Goal: Task Accomplishment & Management: Complete application form

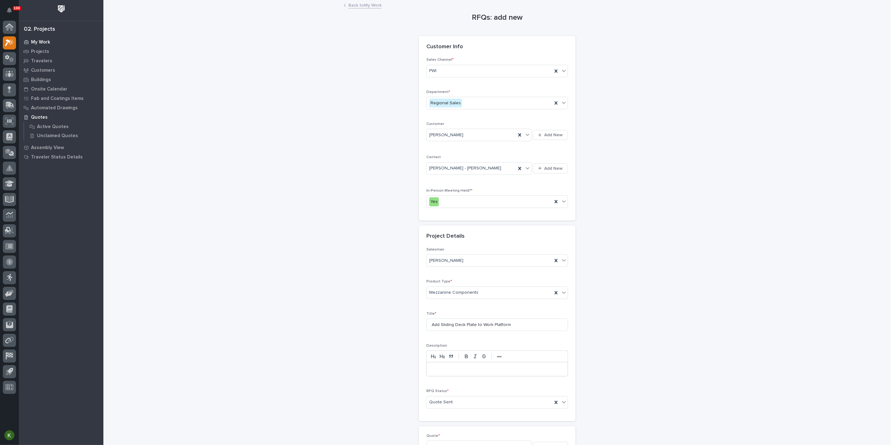
click at [43, 42] on p "My Work" at bounding box center [40, 42] width 19 height 6
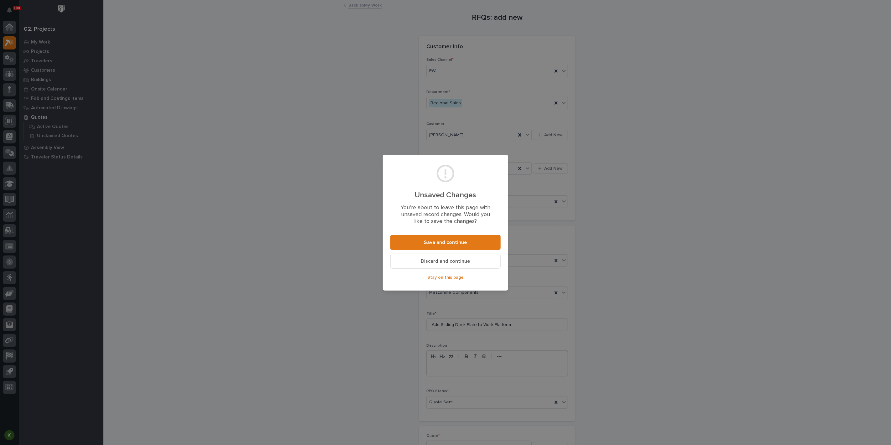
click at [425, 265] on span "Discard and continue" at bounding box center [445, 261] width 49 height 7
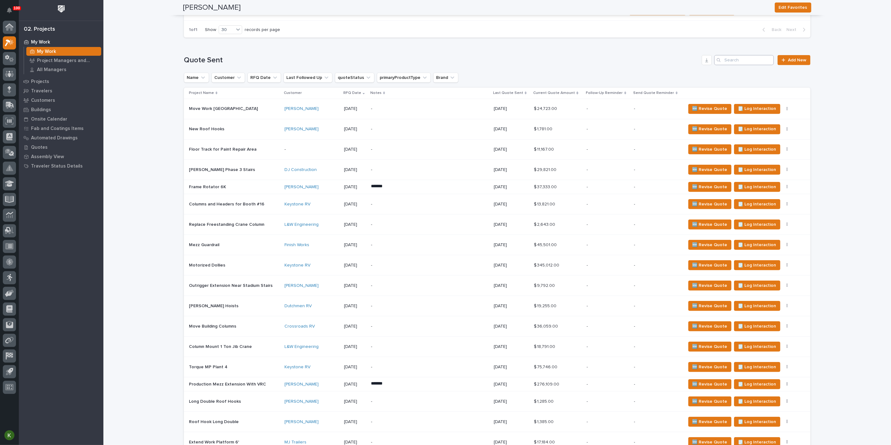
scroll to position [174, 0]
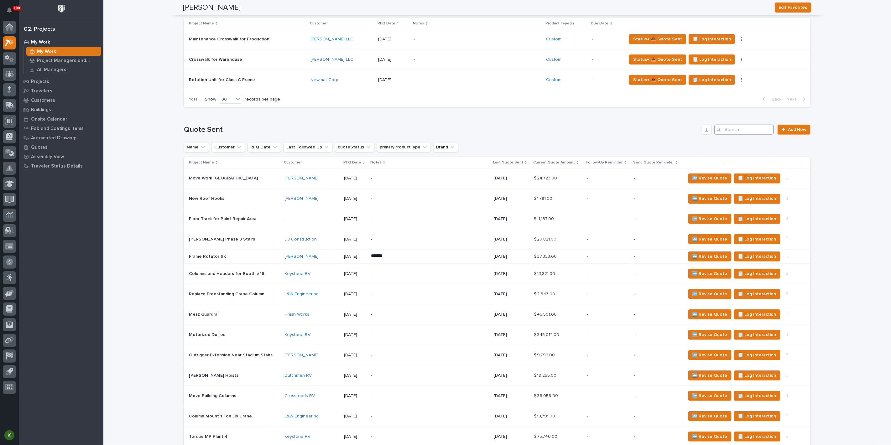
click at [735, 135] on input "Search" at bounding box center [744, 130] width 60 height 10
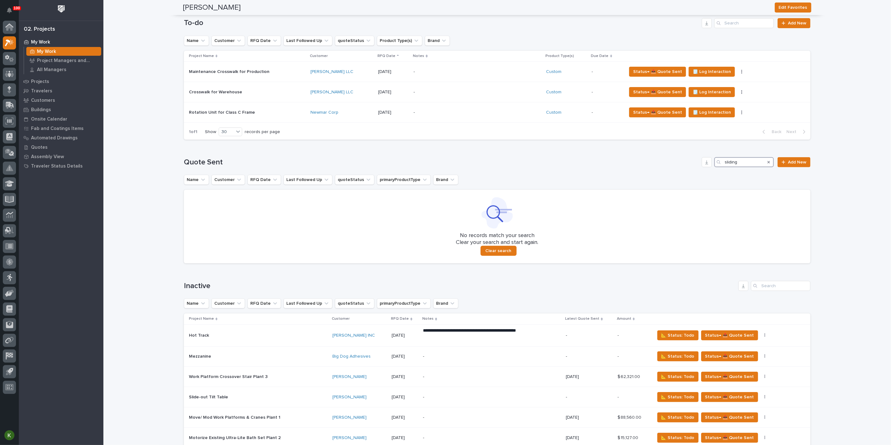
scroll to position [104, 0]
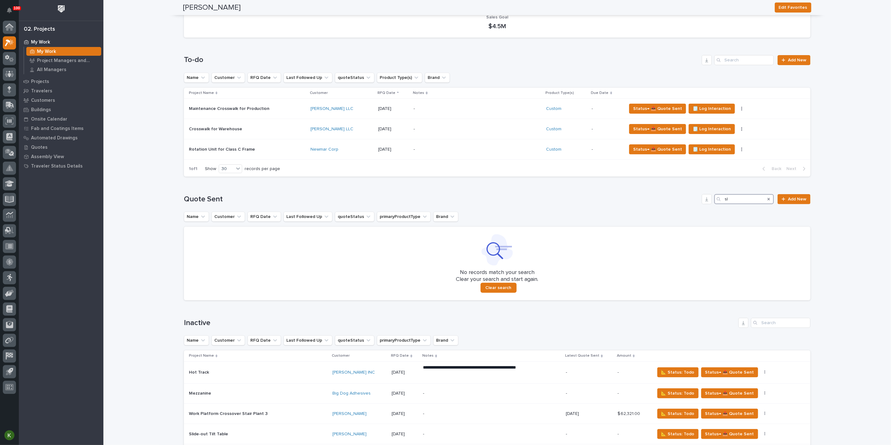
type input "s"
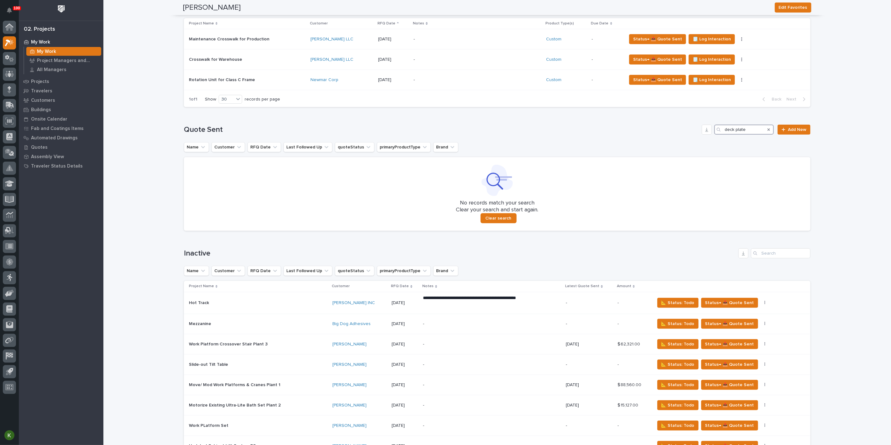
scroll to position [70, 0]
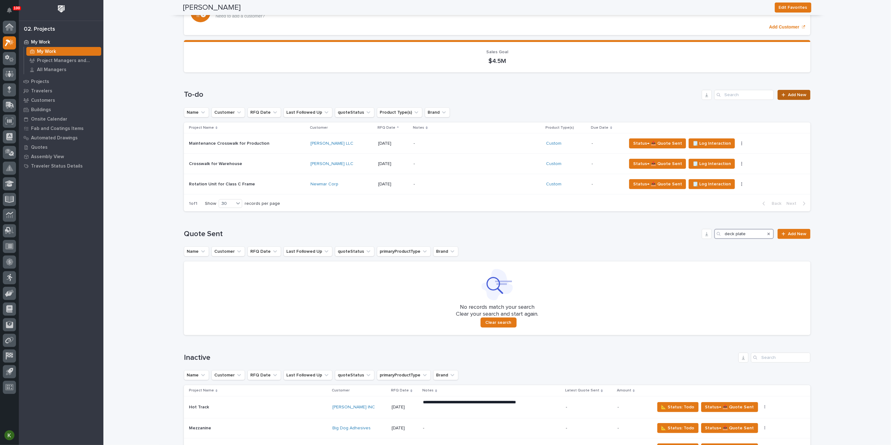
type input "deck plate"
click at [791, 97] on span "Add New" at bounding box center [797, 95] width 18 height 4
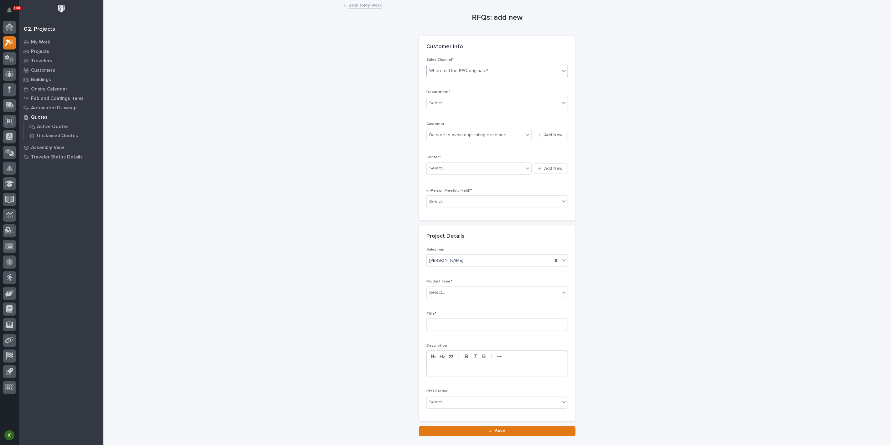
click at [466, 74] on div "Where did the RFQ originate?" at bounding box center [458, 71] width 59 height 7
click at [446, 109] on div "PWI" at bounding box center [494, 109] width 137 height 11
click at [456, 108] on div "Select..." at bounding box center [493, 103] width 133 height 10
click at [449, 144] on span "Regional Sales" at bounding box center [445, 146] width 33 height 7
click at [445, 138] on div "Be sure to avoid duplicating customers" at bounding box center [468, 135] width 78 height 7
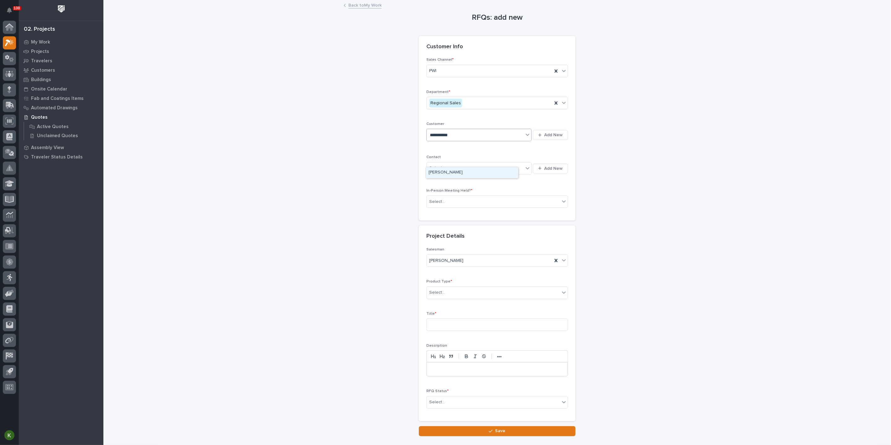
type input "**********"
drag, startPoint x: 444, startPoint y: 205, endPoint x: 445, endPoint y: 201, distance: 4.5
click at [444, 181] on div "Contact Select... Add New" at bounding box center [497, 168] width 142 height 26
click at [448, 174] on div "Select..." at bounding box center [475, 168] width 97 height 10
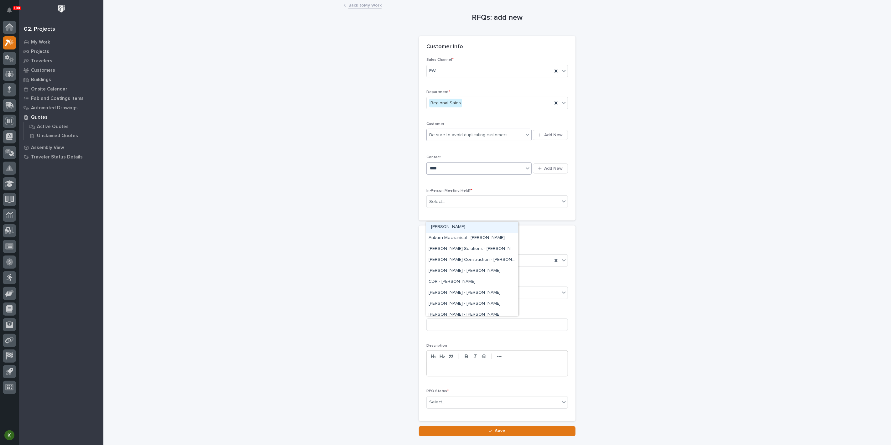
type input "*****"
click at [455, 248] on div "[PERSON_NAME] - [PERSON_NAME]" at bounding box center [472, 249] width 92 height 11
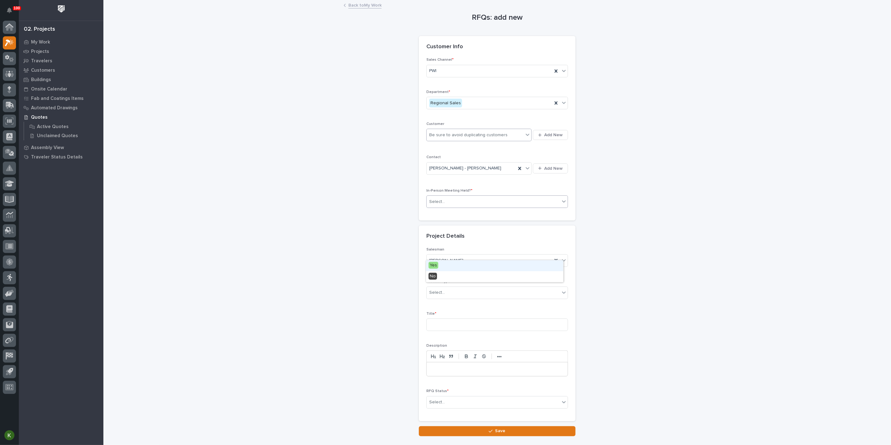
click at [452, 207] on div "Select..." at bounding box center [493, 202] width 133 height 10
click at [450, 267] on div "Yes" at bounding box center [494, 265] width 137 height 11
click at [461, 298] on div "Select..." at bounding box center [493, 293] width 133 height 10
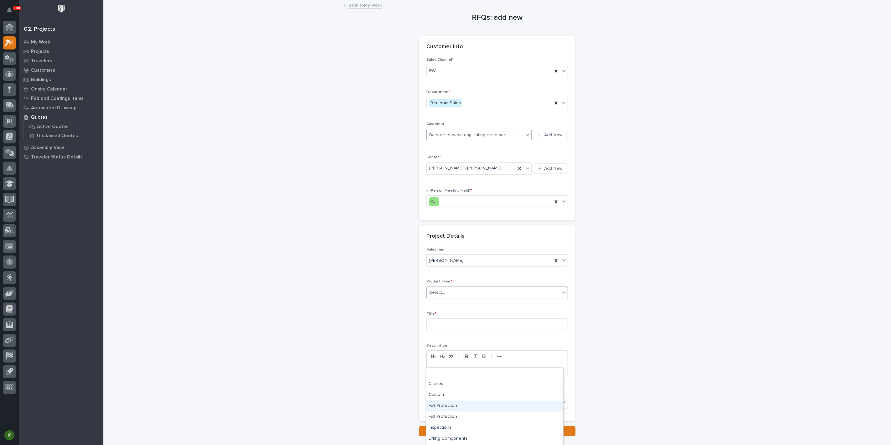
scroll to position [32, 0]
click at [480, 420] on div "Mezzanine Components" at bounding box center [494, 418] width 137 height 11
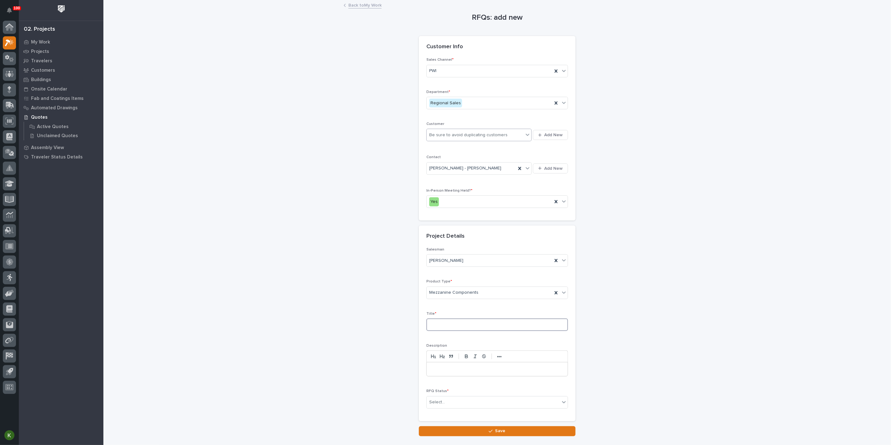
click at [456, 331] on input at bounding box center [497, 325] width 142 height 13
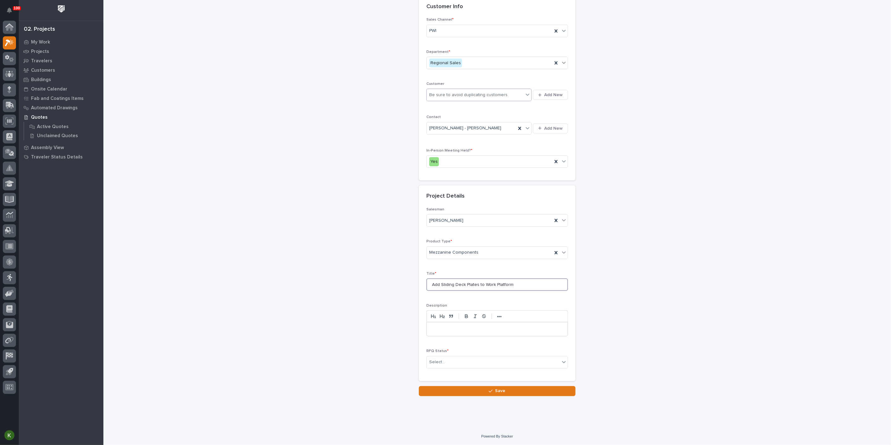
scroll to position [133, 0]
type input "Add Sliding Deck Plates to Work Platform"
click at [449, 357] on div "Select..." at bounding box center [493, 362] width 133 height 10
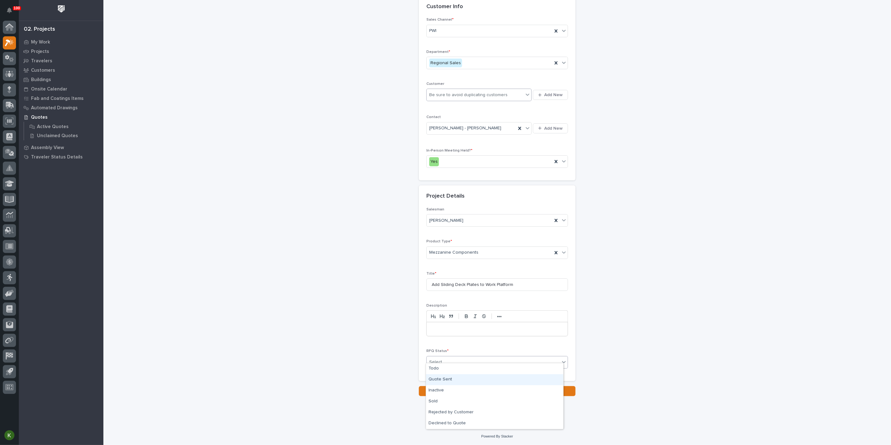
drag, startPoint x: 445, startPoint y: 373, endPoint x: 445, endPoint y: 379, distance: 5.6
click at [445, 379] on div "Quote Sent" at bounding box center [494, 379] width 137 height 11
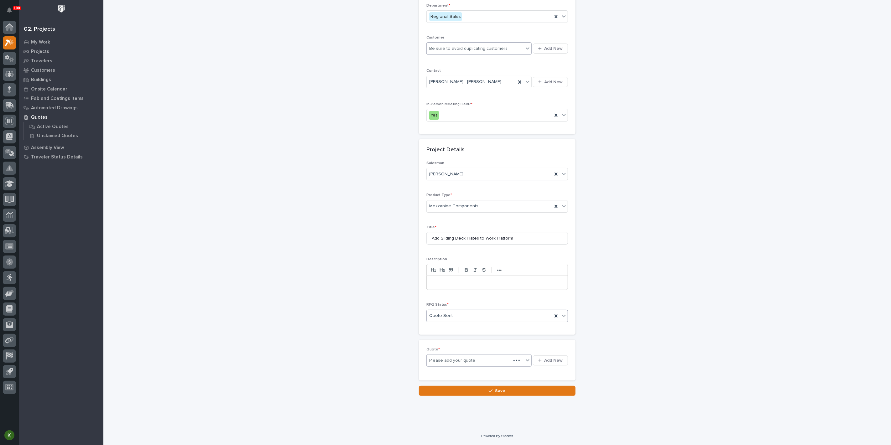
scroll to position [160, 0]
click at [544, 364] on span "Add New" at bounding box center [553, 361] width 18 height 6
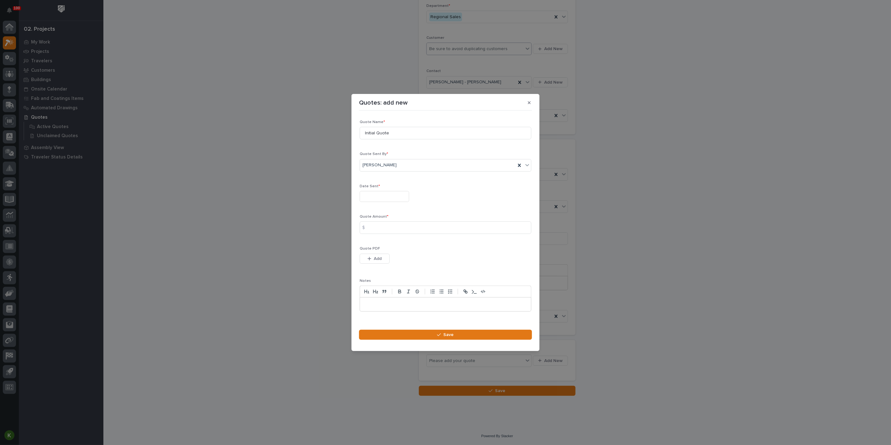
drag, startPoint x: 386, startPoint y: 267, endPoint x: 569, endPoint y: 189, distance: 199.1
click at [388, 264] on button "Add" at bounding box center [375, 259] width 30 height 10
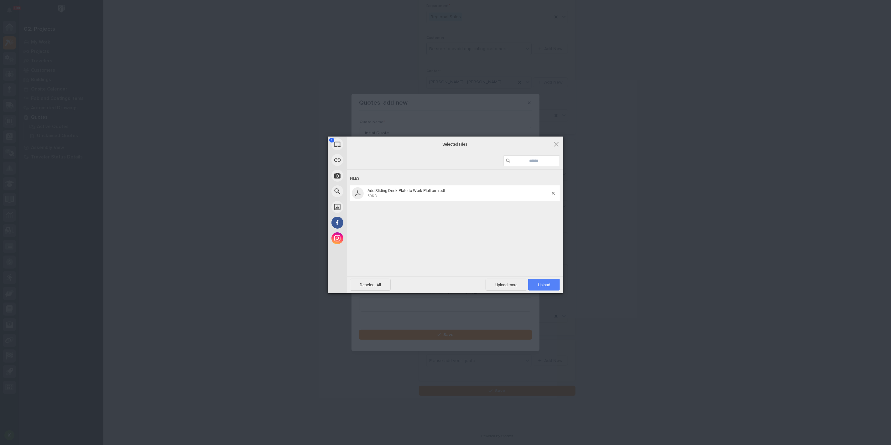
click at [547, 284] on span "Upload 1" at bounding box center [544, 285] width 12 height 5
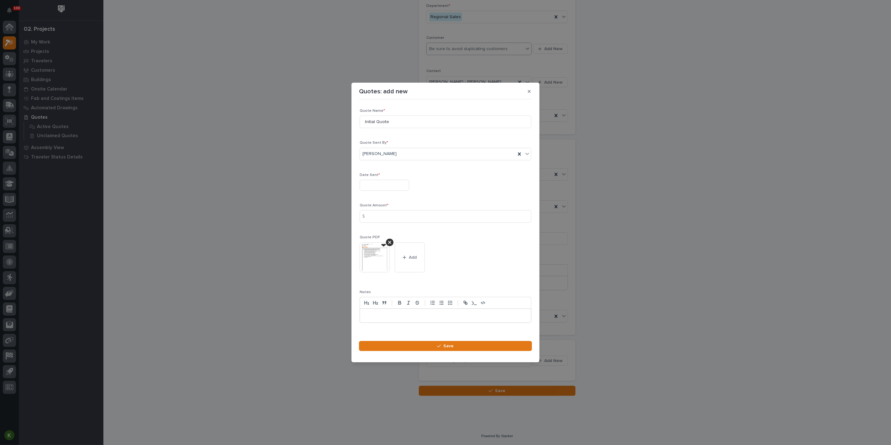
click at [381, 180] on input "text" at bounding box center [385, 185] width 50 height 11
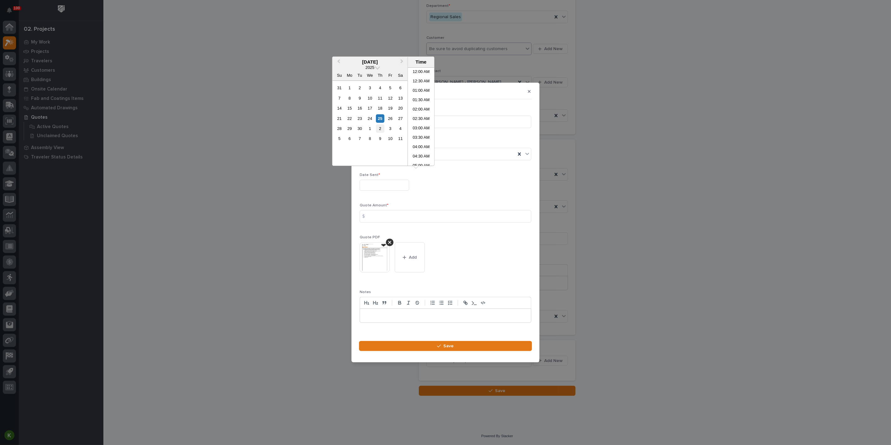
scroll to position [219, 0]
click at [376, 123] on div "25" at bounding box center [380, 118] width 8 height 8
type input "**********"
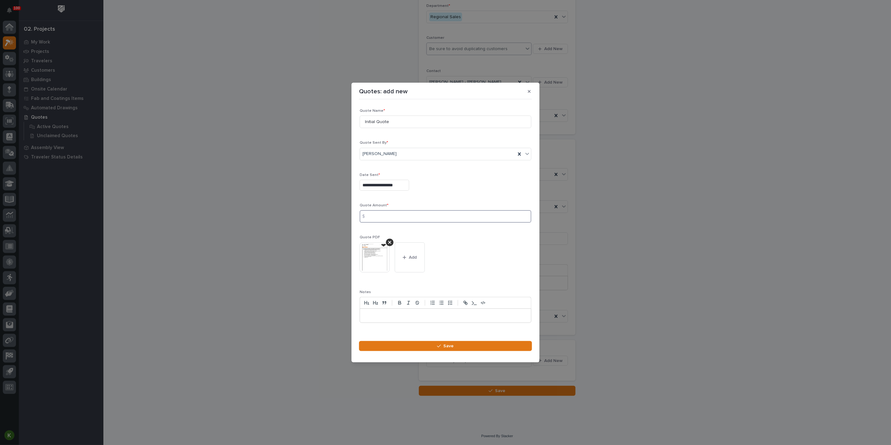
click at [387, 222] on input at bounding box center [446, 216] width 172 height 13
click at [417, 216] on input at bounding box center [446, 216] width 172 height 13
type input "8796"
click at [437, 348] on icon "button" at bounding box center [439, 346] width 4 height 4
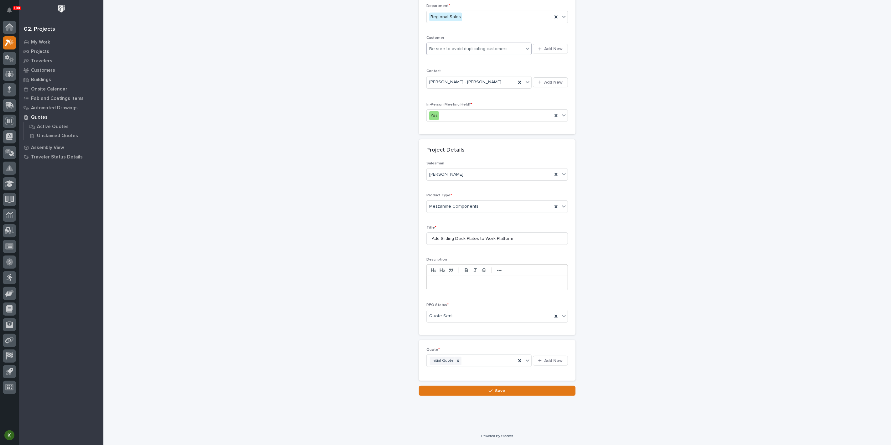
scroll to position [160, 0]
click at [504, 394] on span "Save" at bounding box center [500, 391] width 10 height 6
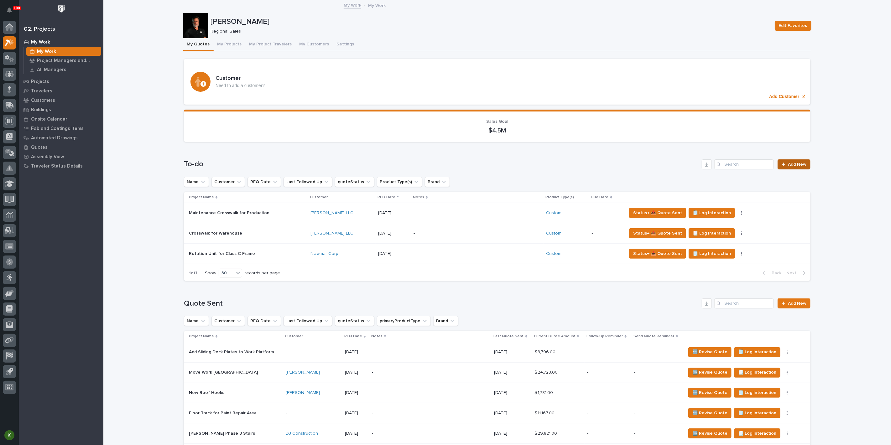
click at [795, 167] on span "Add New" at bounding box center [797, 164] width 18 height 4
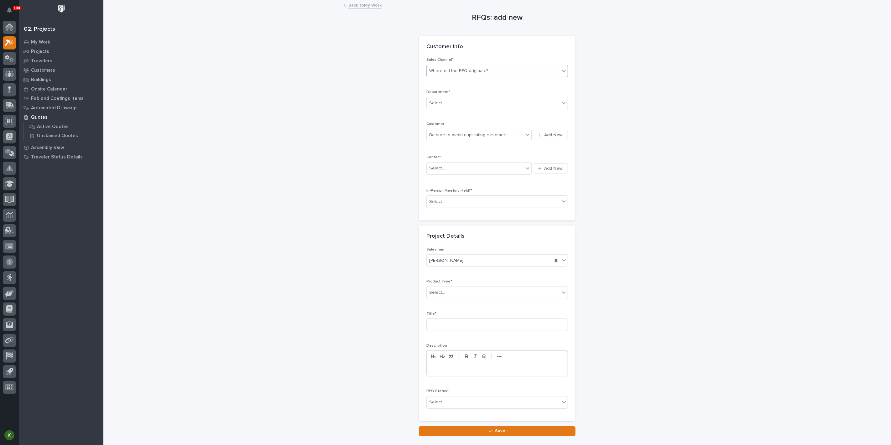
click at [450, 74] on div "Where did the RFQ originate?" at bounding box center [458, 71] width 59 height 7
click at [445, 109] on div "PWI" at bounding box center [494, 109] width 137 height 11
click at [451, 108] on div "Select..." at bounding box center [493, 103] width 133 height 10
click at [451, 149] on span "Regional Sales" at bounding box center [445, 146] width 33 height 7
click at [446, 140] on div "Be sure to avoid duplicating customers" at bounding box center [475, 135] width 97 height 10
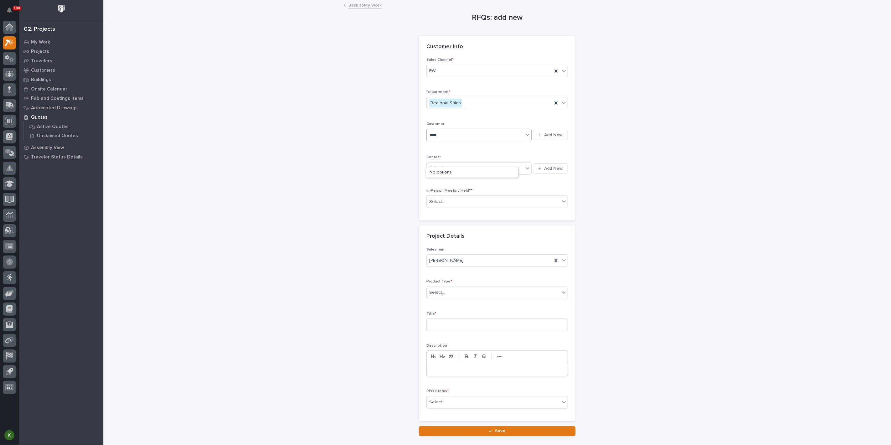
type input "***"
click at [451, 205] on div "[PERSON_NAME] Farms" at bounding box center [472, 205] width 92 height 11
click at [452, 174] on div "Select..." at bounding box center [475, 168] width 97 height 10
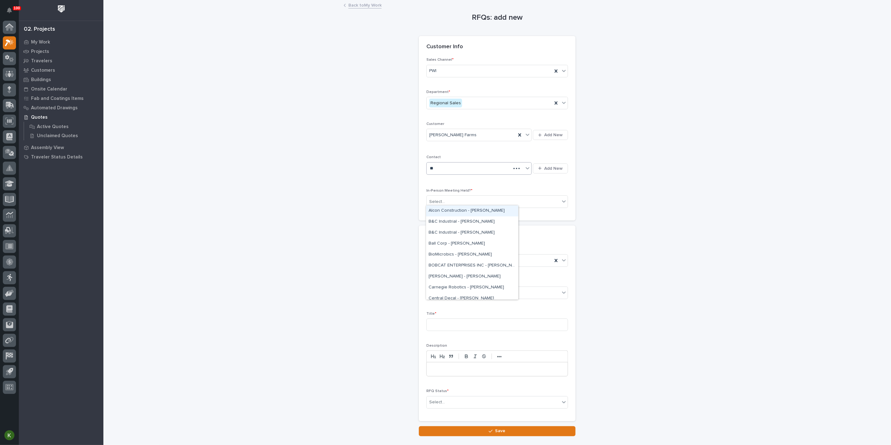
type input "*"
type input "***"
drag, startPoint x: 458, startPoint y: 249, endPoint x: 458, endPoint y: 255, distance: 5.6
click at [458, 255] on div "[PERSON_NAME] Farms - [PERSON_NAME]" at bounding box center [472, 254] width 92 height 11
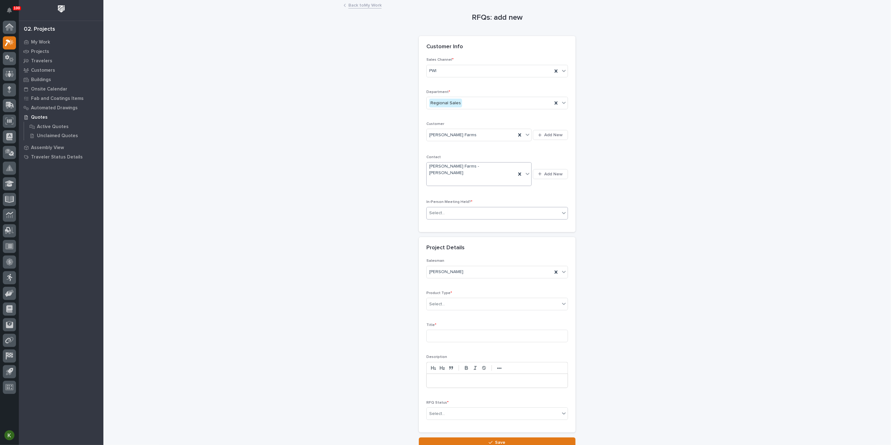
click at [462, 218] on div "Select..." at bounding box center [493, 213] width 133 height 10
click at [459, 250] on div "Yes" at bounding box center [494, 249] width 137 height 11
click at [452, 310] on div "Select..." at bounding box center [493, 304] width 133 height 10
click at [460, 366] on div "Cranes" at bounding box center [494, 367] width 137 height 11
click at [436, 342] on input at bounding box center [497, 336] width 142 height 13
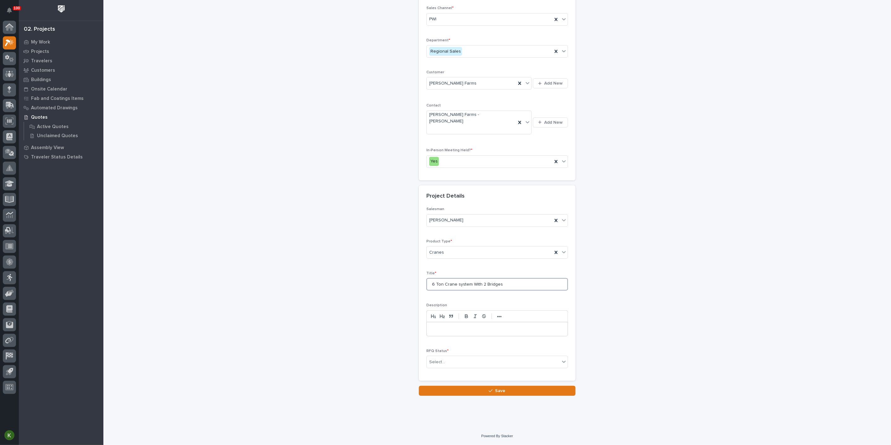
scroll to position [70, 0]
type input "6 Ton Crane system With 2 Bridges"
click at [453, 367] on div "Select..." at bounding box center [493, 362] width 133 height 10
click at [453, 341] on div "Todo" at bounding box center [494, 337] width 137 height 11
click at [459, 396] on button "Save" at bounding box center [497, 391] width 157 height 10
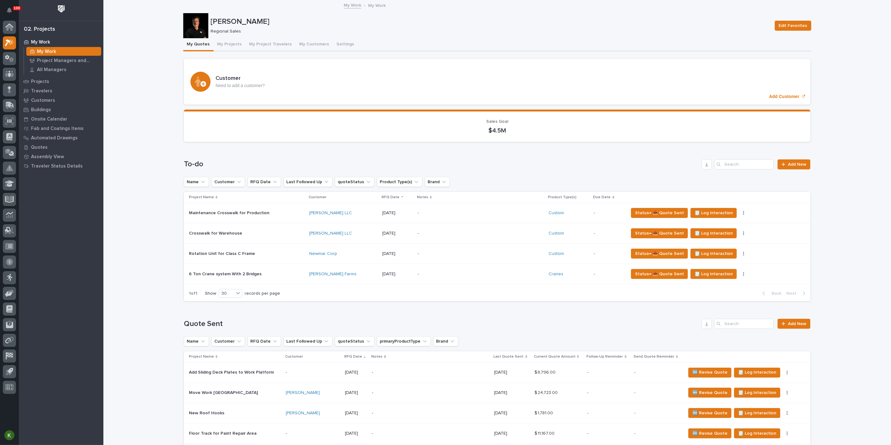
click at [352, 6] on link "My Work" at bounding box center [353, 4] width 18 height 7
click at [49, 84] on div "Projects" at bounding box center [60, 81] width 81 height 9
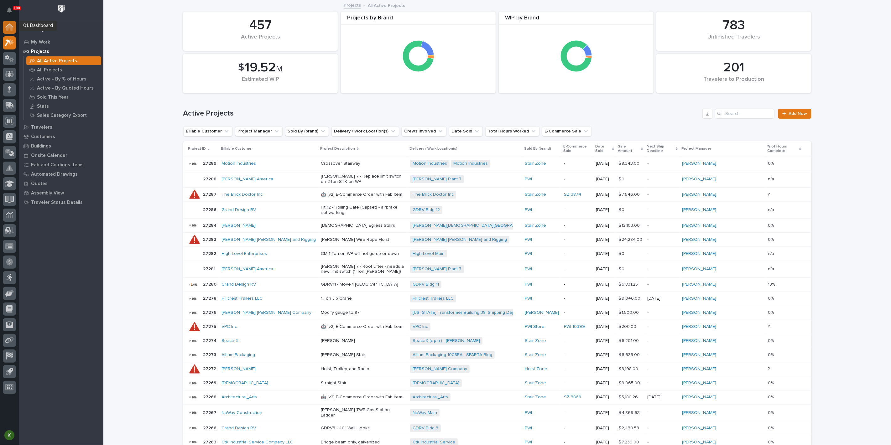
click at [9, 25] on icon at bounding box center [9, 27] width 6 height 6
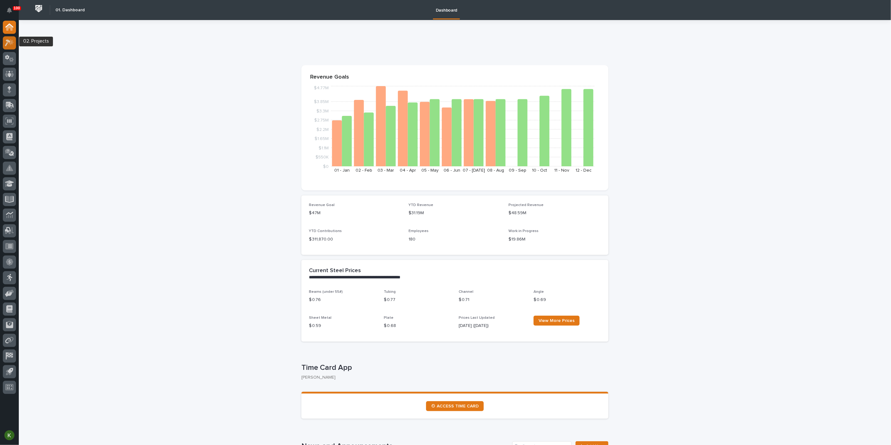
click at [8, 46] on icon at bounding box center [9, 42] width 9 height 7
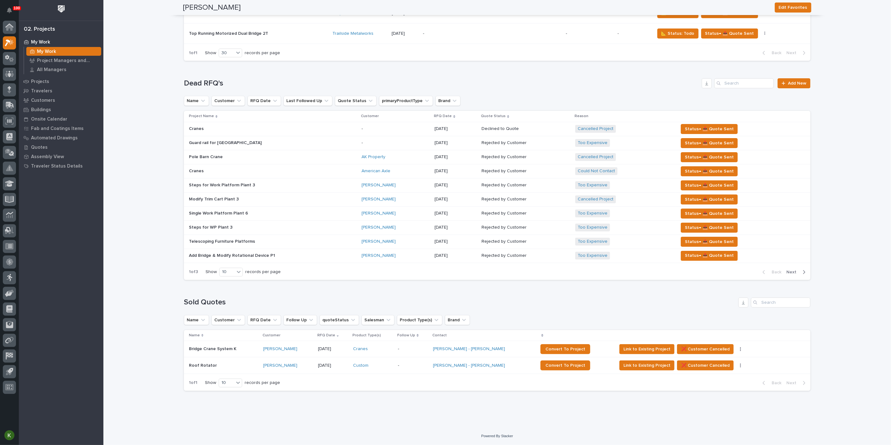
scroll to position [1905, 0]
click at [771, 298] on input "Search" at bounding box center [781, 303] width 60 height 10
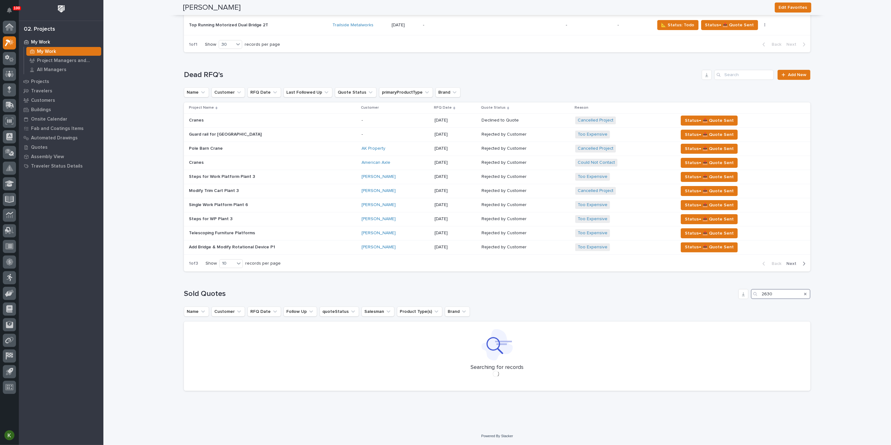
type input "26307"
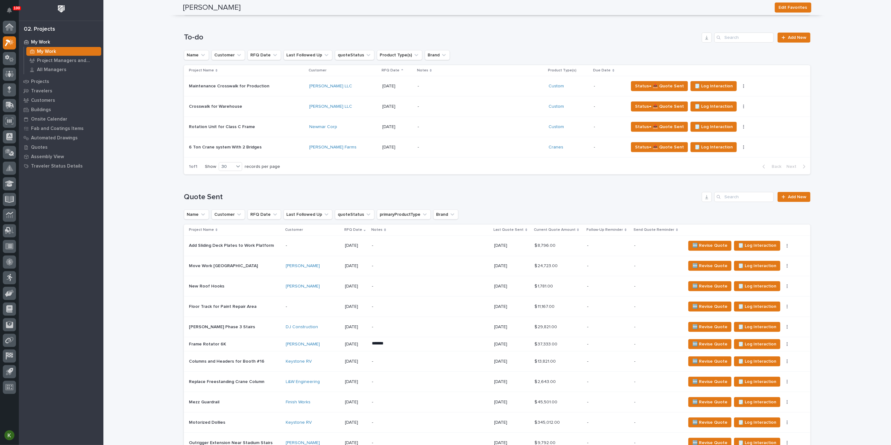
scroll to position [0, 0]
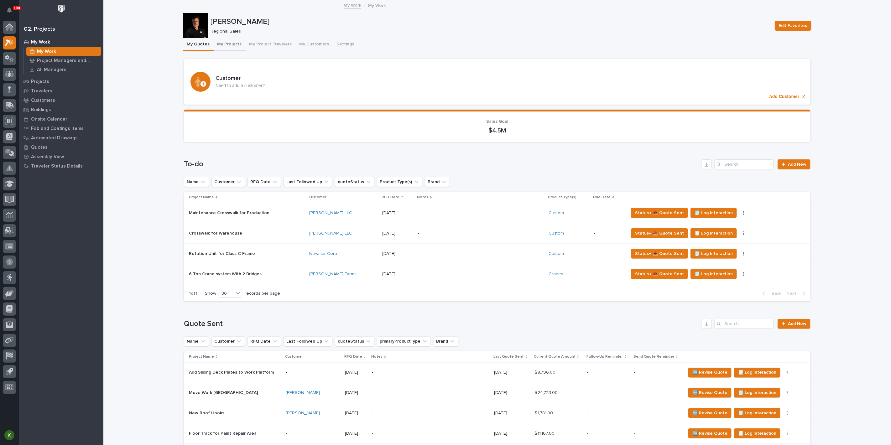
click at [237, 50] on button "My Projects" at bounding box center [230, 44] width 32 height 13
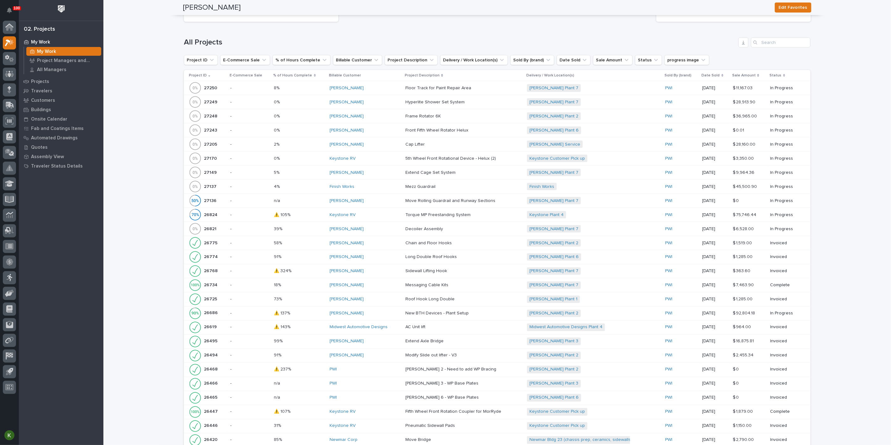
scroll to position [766, 0]
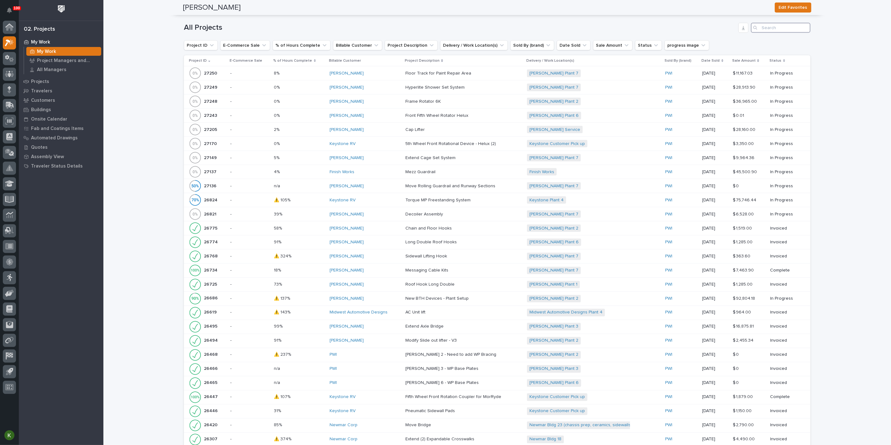
click at [772, 33] on input "Search" at bounding box center [781, 28] width 60 height 10
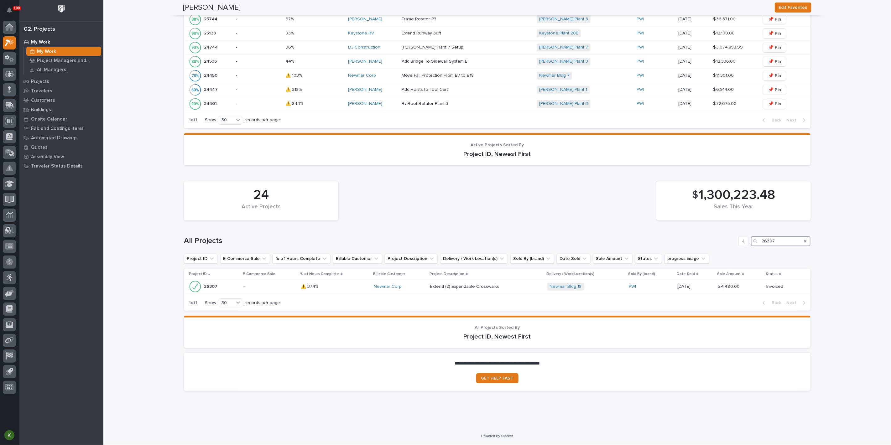
scroll to position [736, 0]
type input "26307"
click at [343, 284] on p at bounding box center [335, 286] width 68 height 5
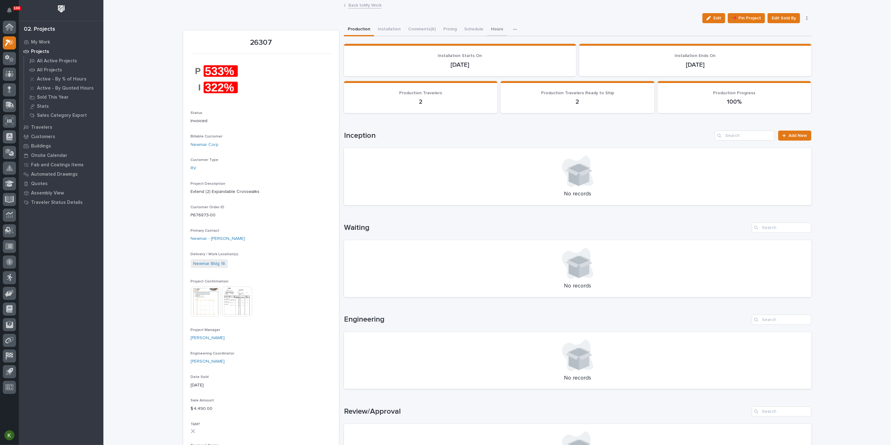
click at [507, 34] on button "Hours" at bounding box center [497, 29] width 20 height 13
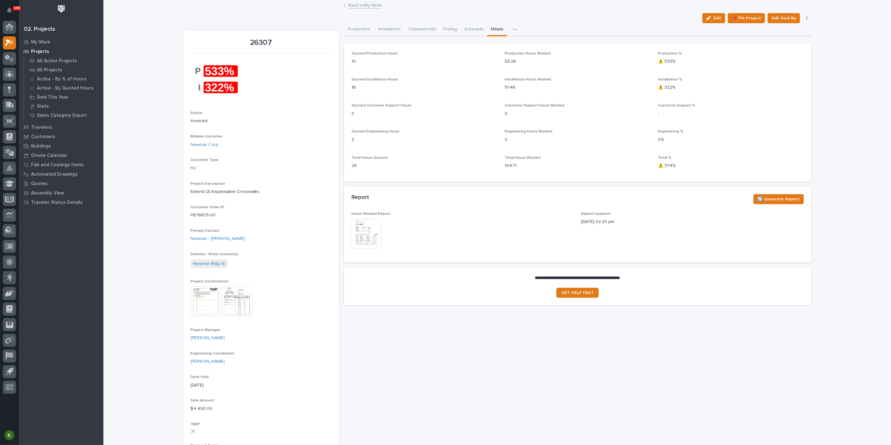
drag, startPoint x: 703, startPoint y: 24, endPoint x: 504, endPoint y: 73, distance: 204.9
click at [706, 20] on div "button" at bounding box center [709, 18] width 7 height 4
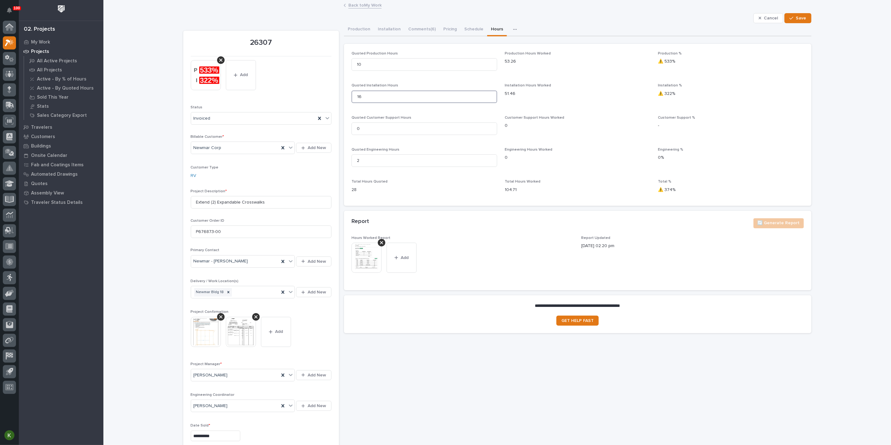
click at [367, 103] on input "16" at bounding box center [425, 97] width 146 height 13
type input "1"
type input "18"
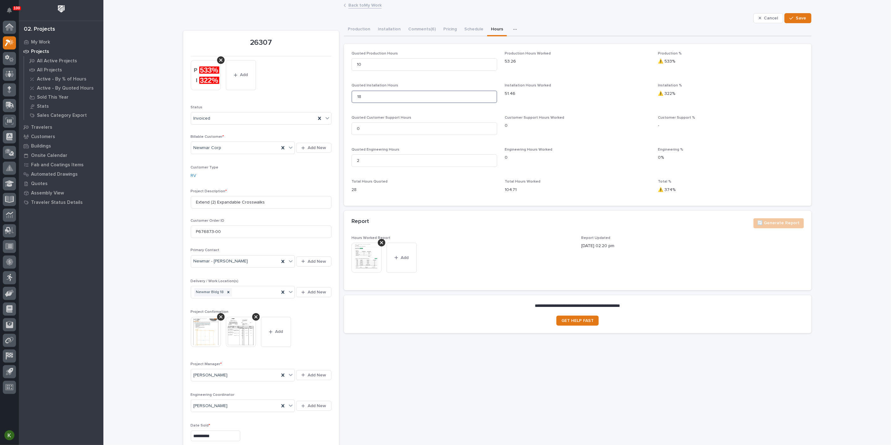
type input "18"
click at [368, 71] on input "10" at bounding box center [425, 64] width 146 height 13
type input "1"
type input "12"
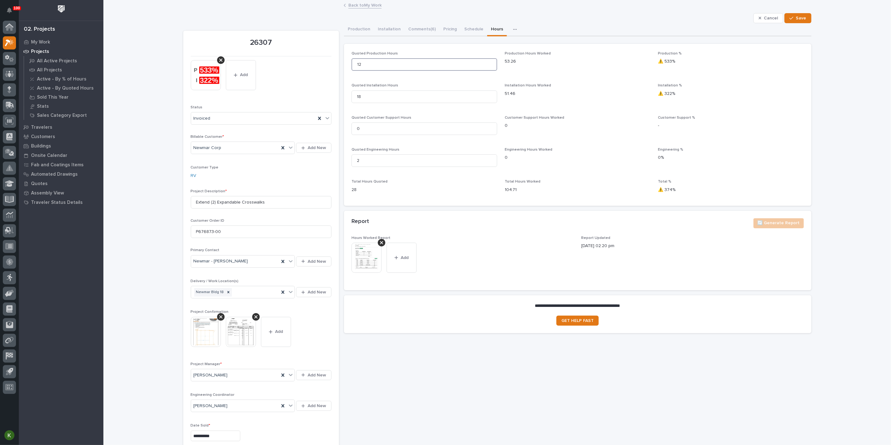
type input "12"
click at [366, 103] on input "18" at bounding box center [425, 97] width 146 height 13
type input "1"
type input "20"
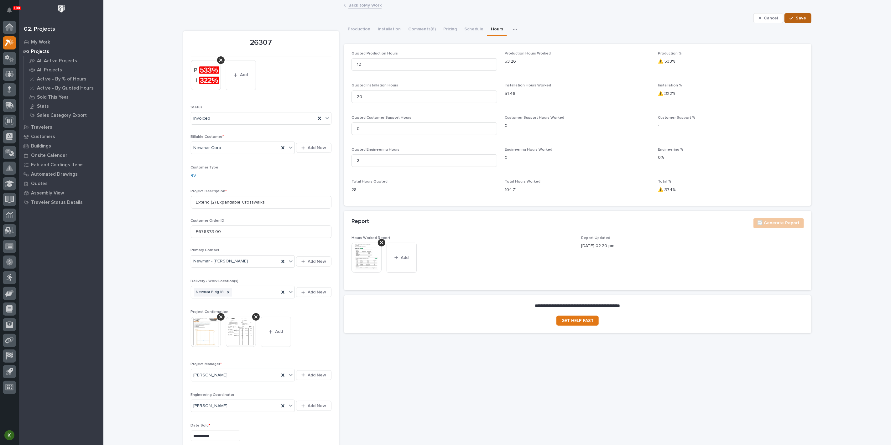
click at [797, 21] on span "Save" at bounding box center [801, 18] width 10 height 6
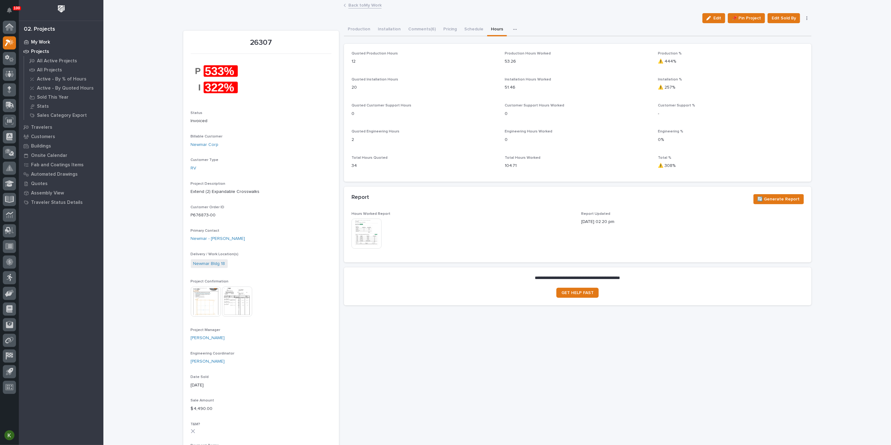
click at [44, 41] on p "My Work" at bounding box center [40, 42] width 19 height 6
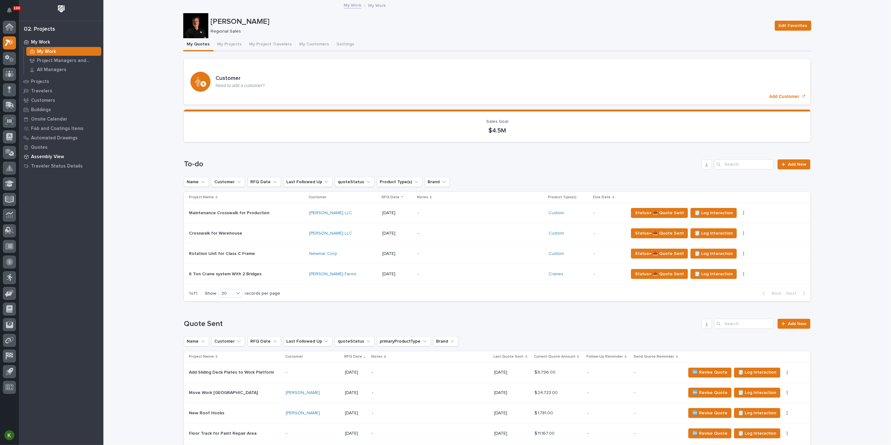
click at [56, 159] on p "Assembly View" at bounding box center [47, 157] width 33 height 6
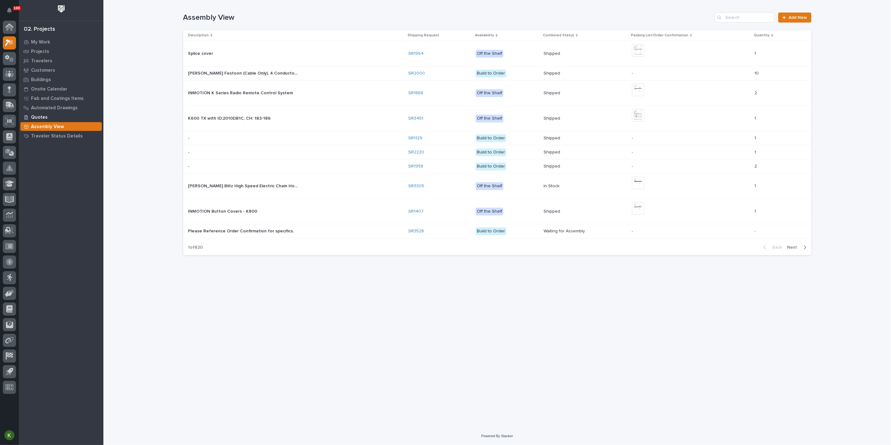
click at [40, 120] on p "Quotes" at bounding box center [39, 118] width 17 height 6
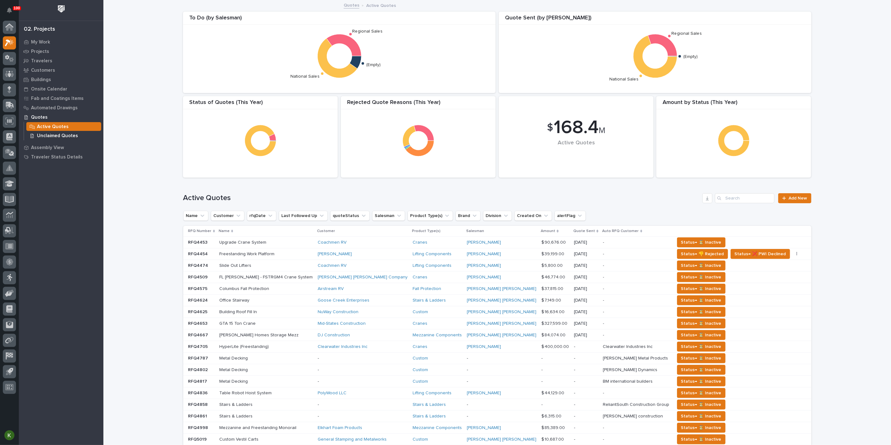
click at [56, 137] on p "Unclaimed Quotes" at bounding box center [57, 136] width 41 height 6
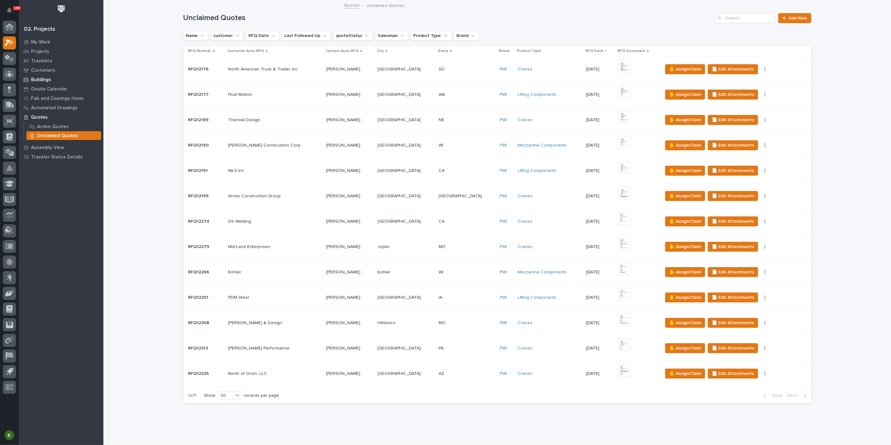
click at [44, 83] on p "Buildings" at bounding box center [41, 80] width 20 height 6
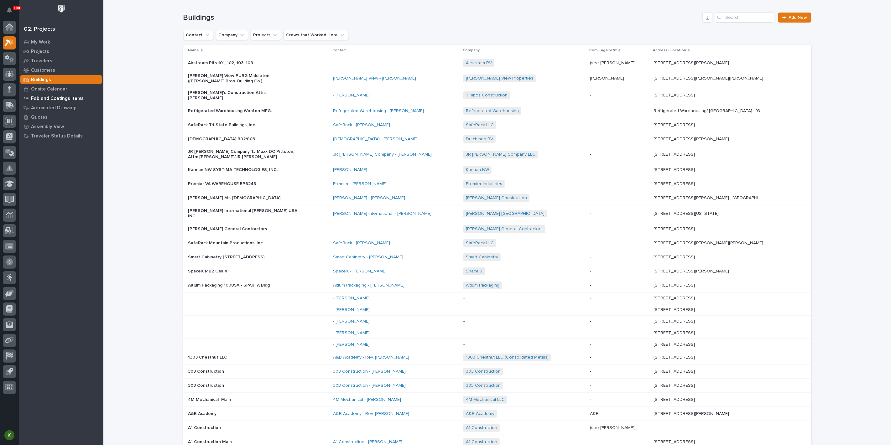
click at [57, 99] on p "Fab and Coatings Items" at bounding box center [57, 99] width 53 height 6
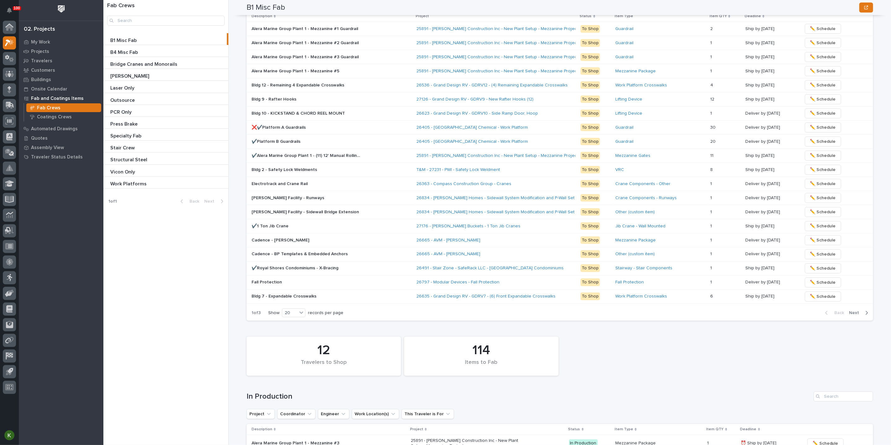
scroll to position [418, 0]
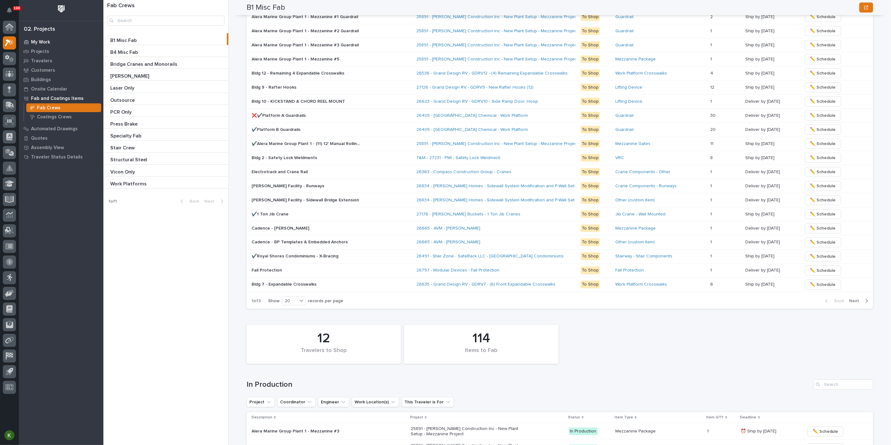
click at [44, 41] on p "My Work" at bounding box center [40, 42] width 19 height 6
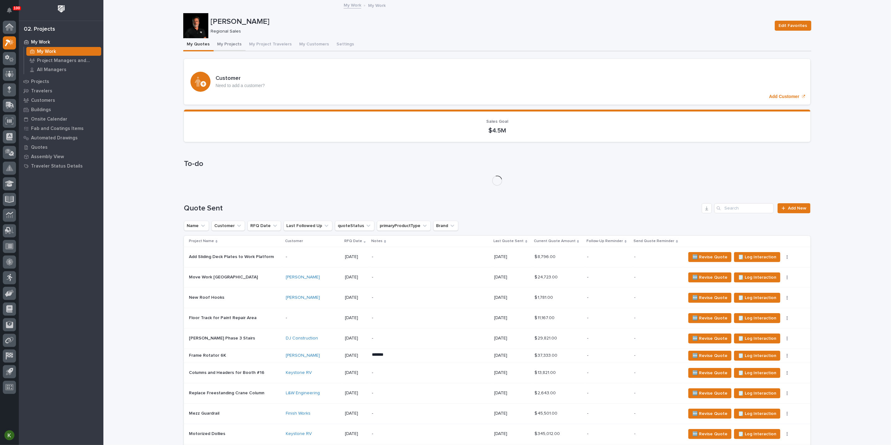
click at [240, 50] on button "My Projects" at bounding box center [230, 44] width 32 height 13
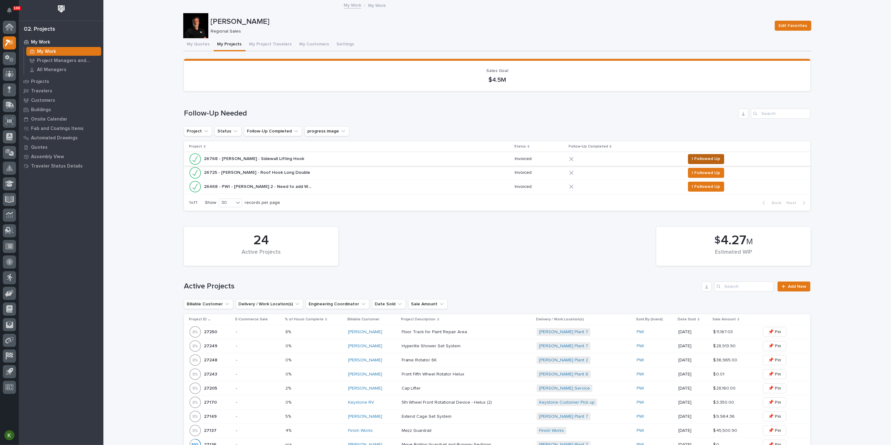
click at [694, 163] on span "I Followed Up" at bounding box center [706, 159] width 28 height 8
click at [694, 190] on span "I Followed Up" at bounding box center [706, 187] width 28 height 8
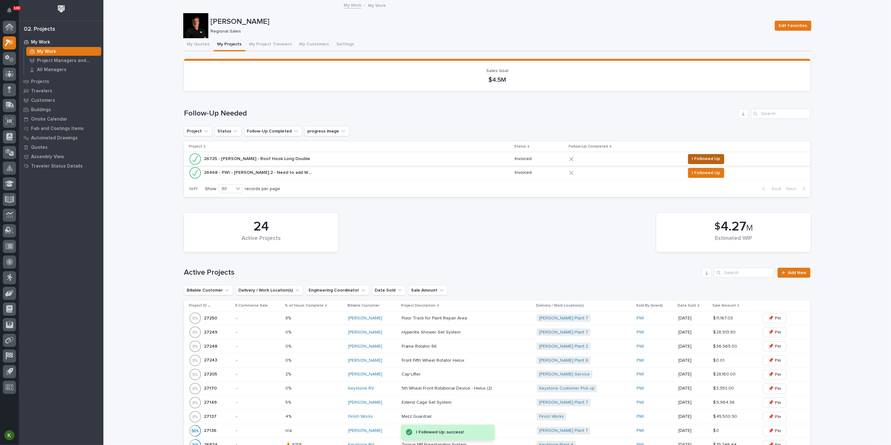
click at [694, 177] on span "I Followed Up" at bounding box center [706, 173] width 28 height 8
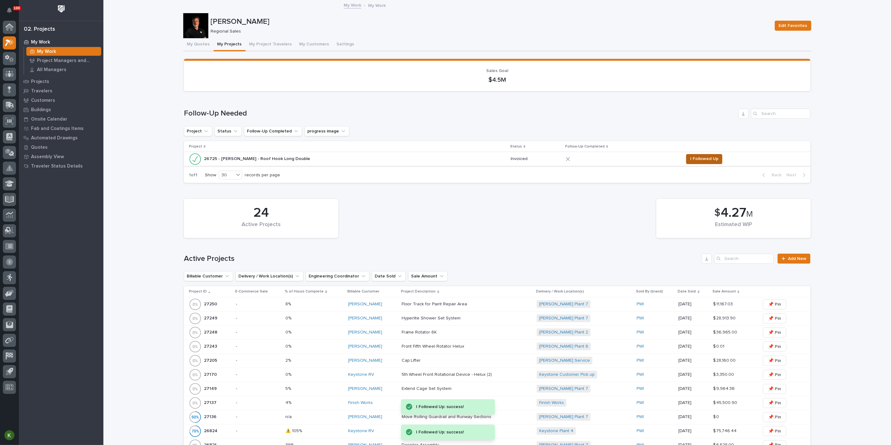
click at [693, 163] on span "I Followed Up" at bounding box center [704, 159] width 28 height 8
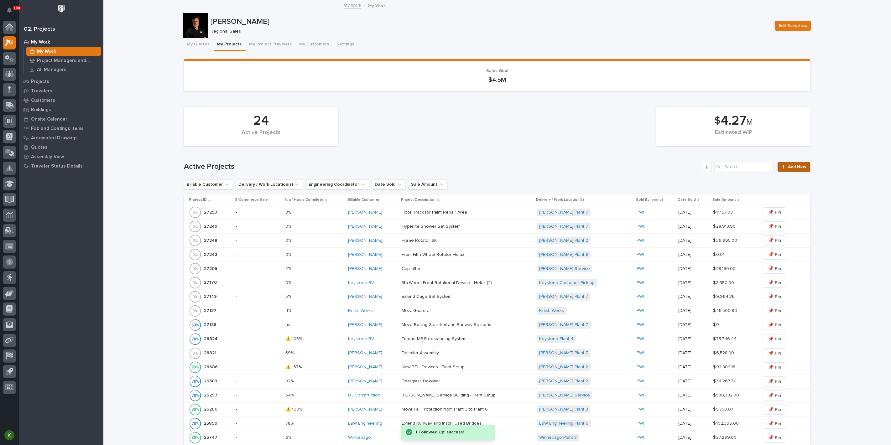
click at [790, 169] on span "Add New" at bounding box center [797, 167] width 18 height 4
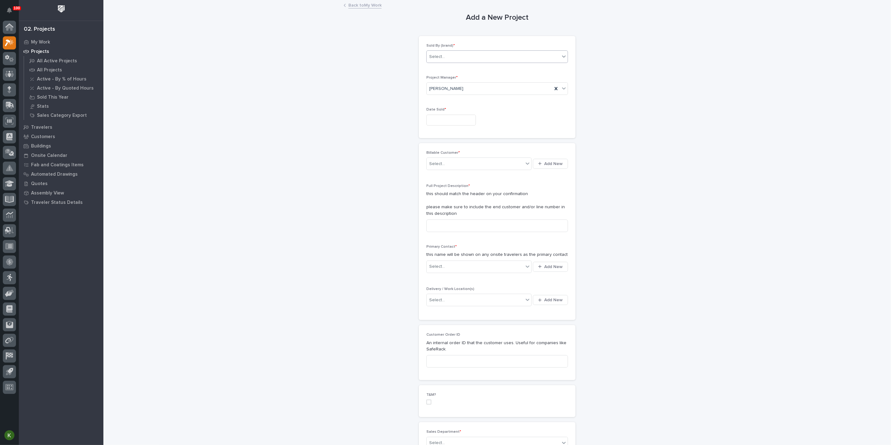
click at [443, 60] on div "Select..." at bounding box center [437, 57] width 16 height 7
click at [442, 90] on div "PWI" at bounding box center [494, 91] width 137 height 11
click at [435, 126] on input "text" at bounding box center [451, 120] width 50 height 11
click at [467, 96] on div "25" at bounding box center [471, 100] width 8 height 8
type input "**********"
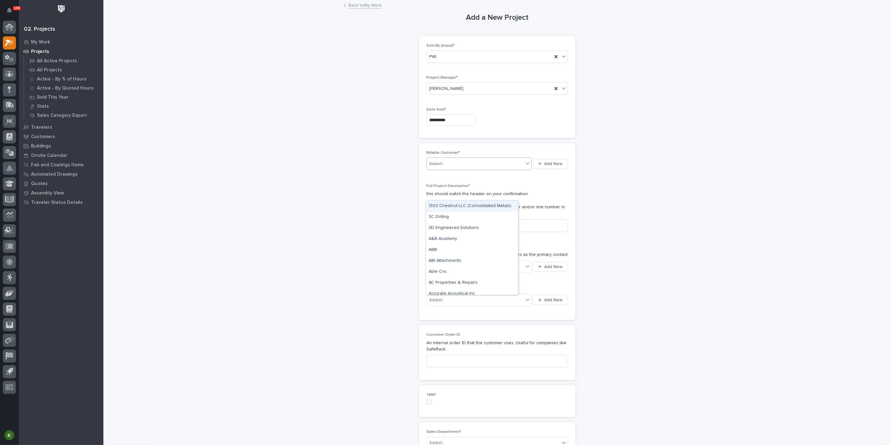
click at [446, 167] on input "text" at bounding box center [446, 163] width 1 height 5
type input "**********"
click at [451, 208] on div "[PERSON_NAME]" at bounding box center [472, 206] width 92 height 11
click at [442, 232] on input at bounding box center [497, 226] width 142 height 13
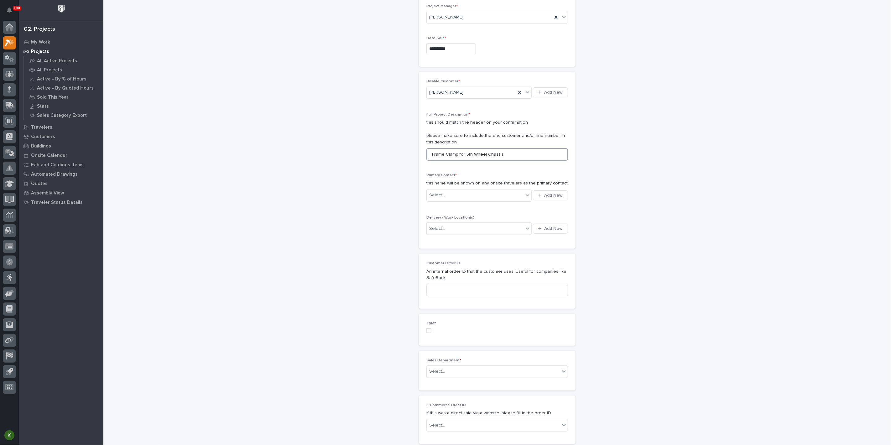
scroll to position [104, 0]
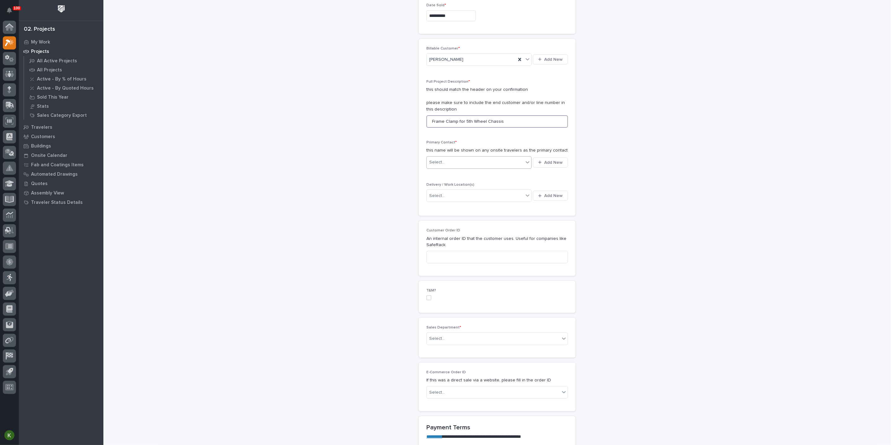
type input "Frame Clamp for 5th Wheel Chassis"
click at [466, 168] on div "Select..." at bounding box center [475, 162] width 97 height 10
type input "*****"
click at [467, 260] on div "[PERSON_NAME] - [PERSON_NAME]" at bounding box center [472, 257] width 92 height 11
click at [467, 201] on div "Select..." at bounding box center [475, 196] width 97 height 10
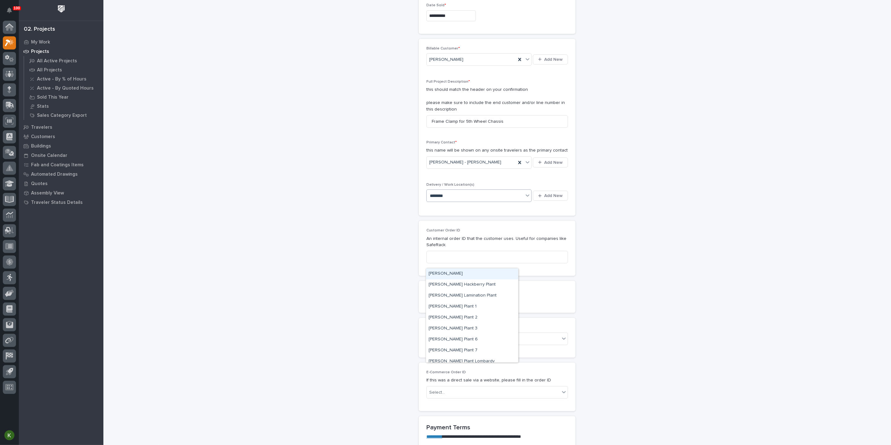
type input "********"
click at [464, 325] on div "[PERSON_NAME] Plant 3" at bounding box center [472, 328] width 92 height 11
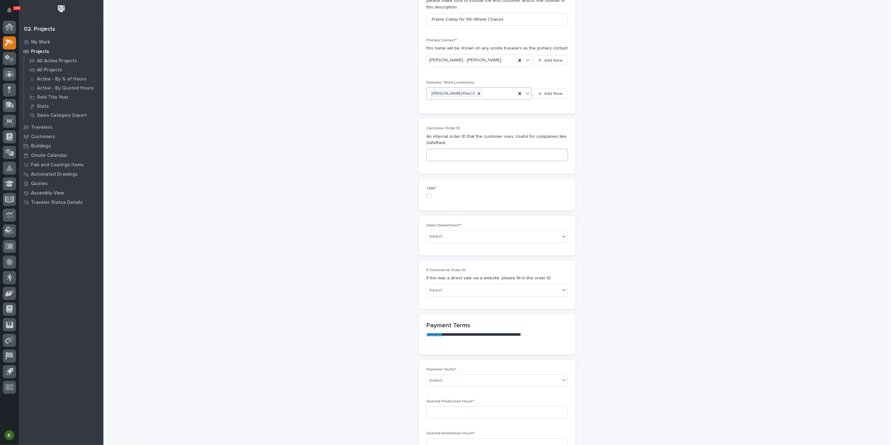
scroll to position [209, 0]
click at [457, 240] on div "Select..." at bounding box center [493, 234] width 133 height 10
click at [458, 359] on span "Regional Sales" at bounding box center [445, 356] width 33 height 7
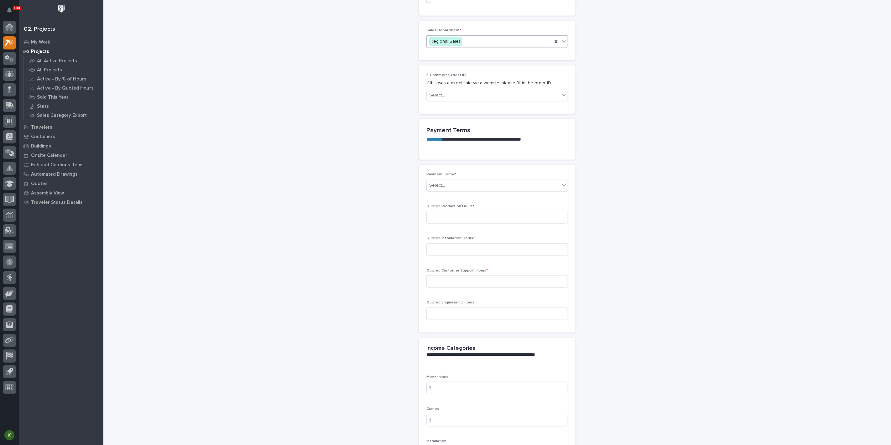
scroll to position [418, 0]
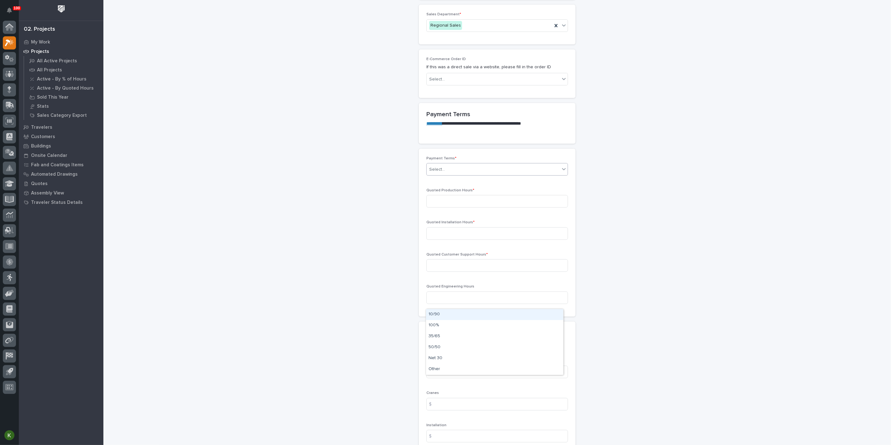
click at [464, 175] on div "Select..." at bounding box center [493, 169] width 133 height 10
click at [457, 360] on div "Net 30" at bounding box center [494, 358] width 137 height 11
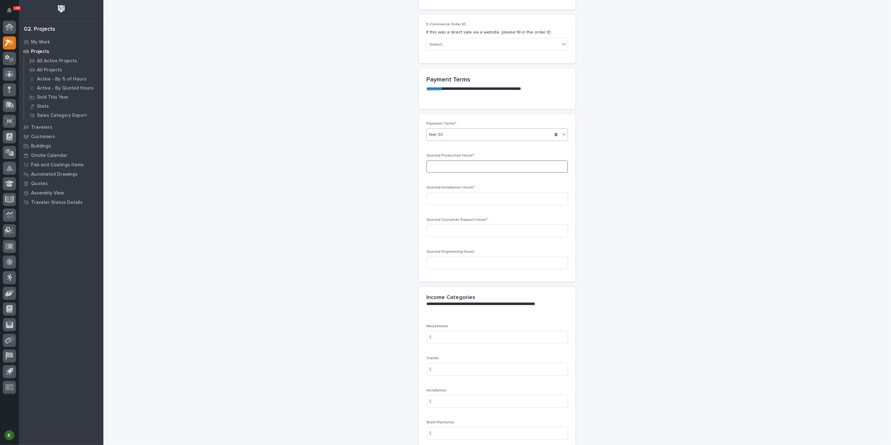
click at [446, 173] on input at bounding box center [497, 166] width 142 height 13
type input "5"
click at [448, 205] on input at bounding box center [497, 199] width 142 height 13
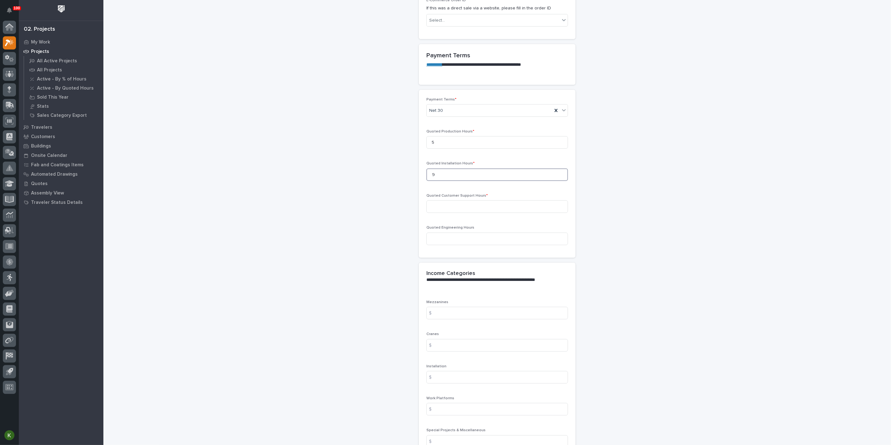
scroll to position [487, 0]
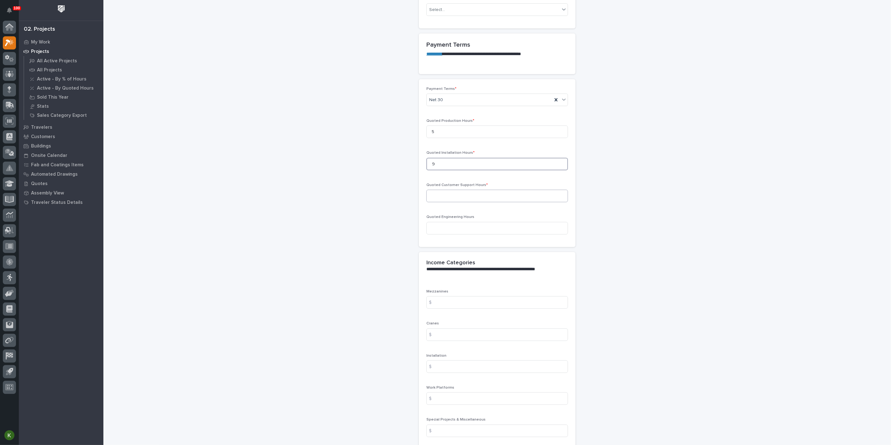
type input "9"
click at [445, 202] on input at bounding box center [497, 196] width 142 height 13
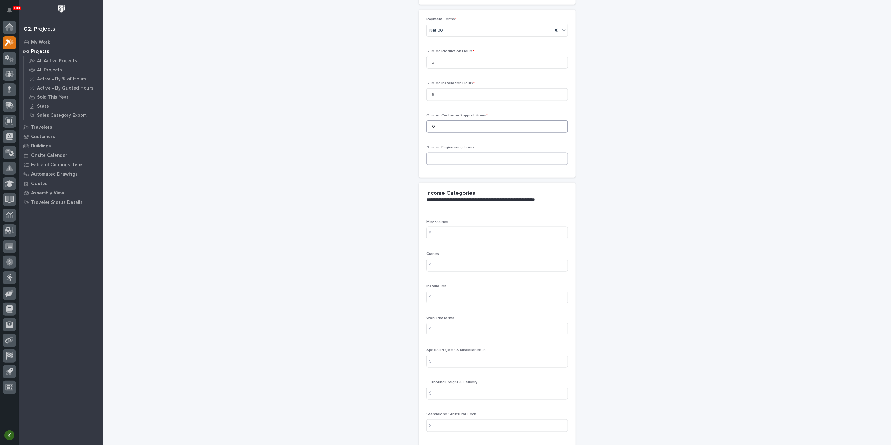
type input "0"
click at [449, 165] on input at bounding box center [497, 159] width 142 height 13
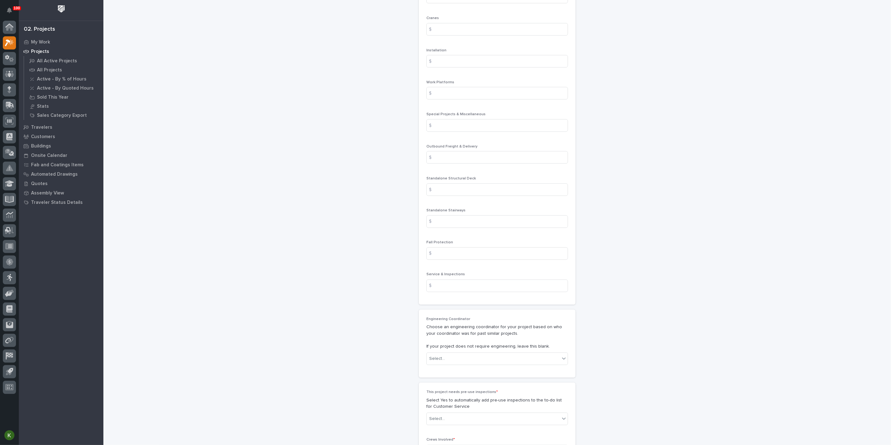
scroll to position [800, 0]
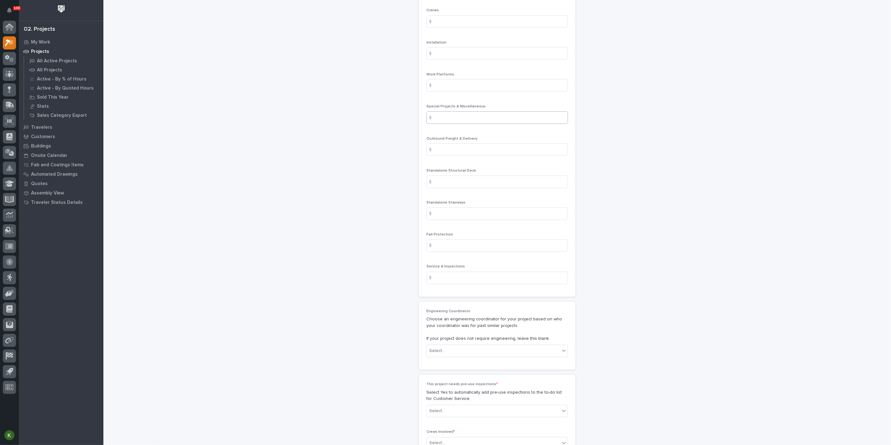
type input "5"
click at [452, 124] on input at bounding box center [497, 118] width 142 height 13
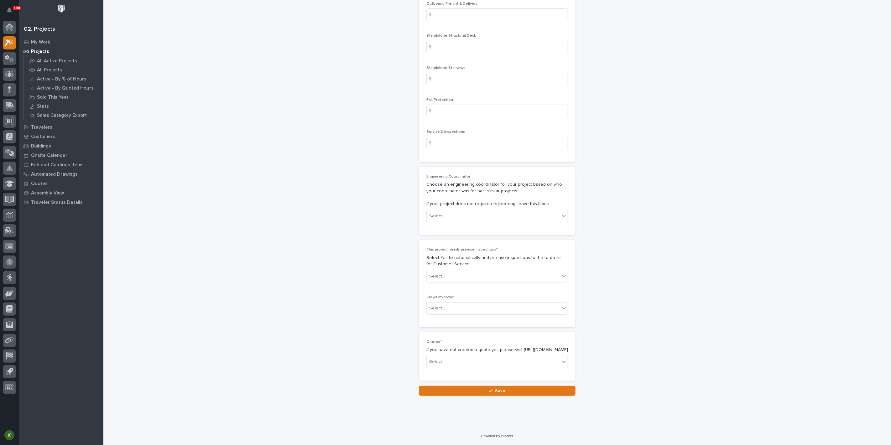
scroll to position [1149, 0]
type input "1800"
click at [472, 222] on div "Select..." at bounding box center [493, 216] width 133 height 10
click at [471, 364] on div "[PERSON_NAME]" at bounding box center [494, 364] width 137 height 11
click at [479, 282] on div "Select..." at bounding box center [493, 276] width 133 height 10
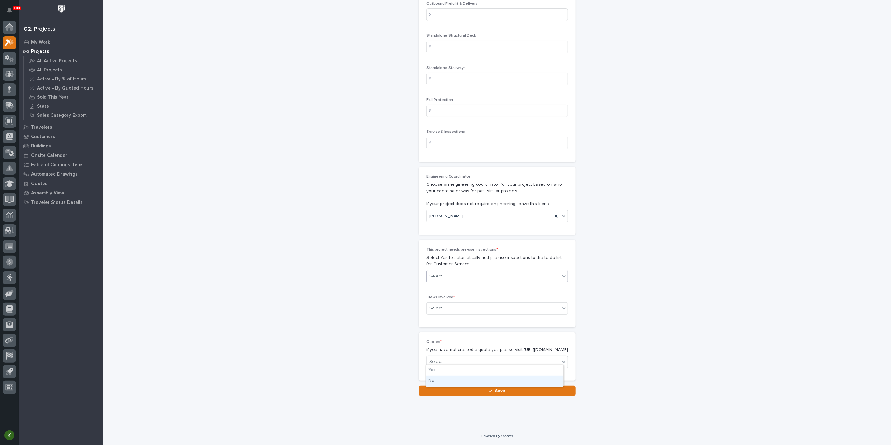
click at [476, 383] on div "No" at bounding box center [494, 381] width 137 height 11
click at [475, 314] on div "Select..." at bounding box center [493, 308] width 133 height 10
click at [472, 410] on div "Production" at bounding box center [494, 407] width 137 height 11
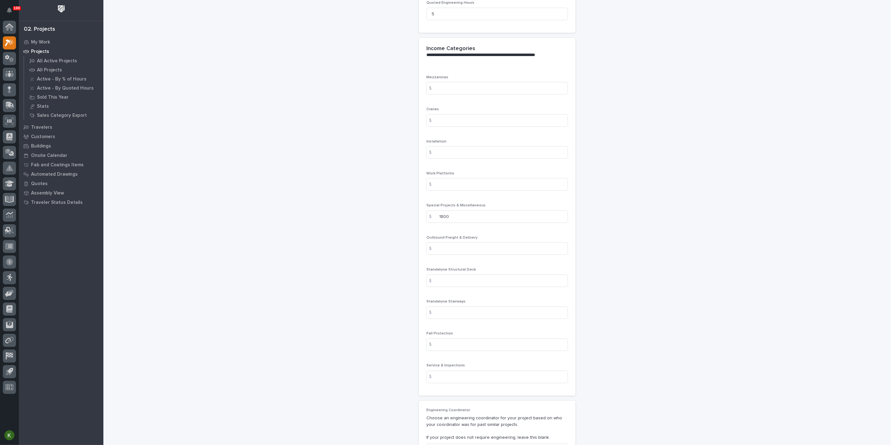
scroll to position [685, 0]
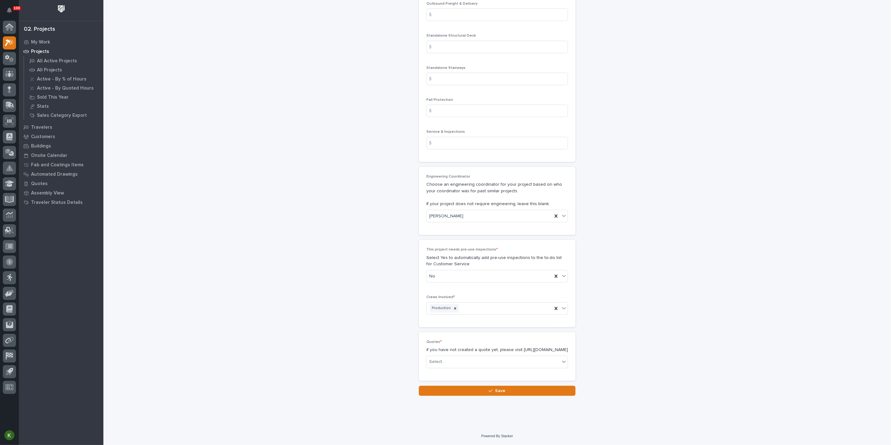
scroll to position [1251, 0]
click at [490, 393] on div "button" at bounding box center [492, 391] width 6 height 4
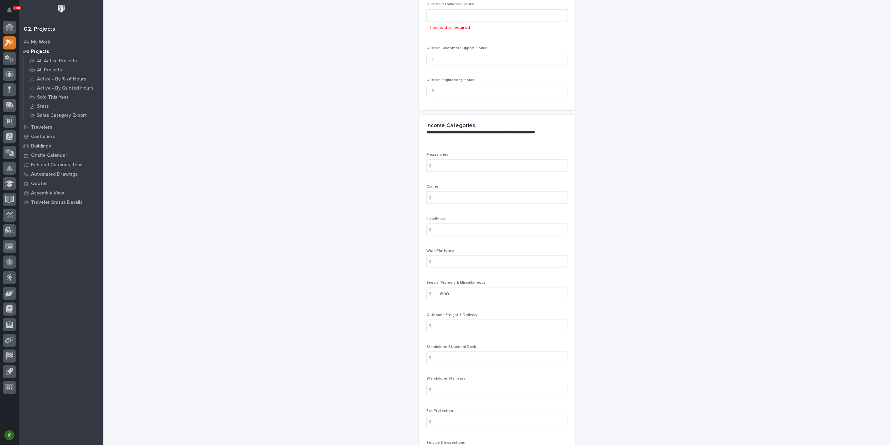
scroll to position [614, 0]
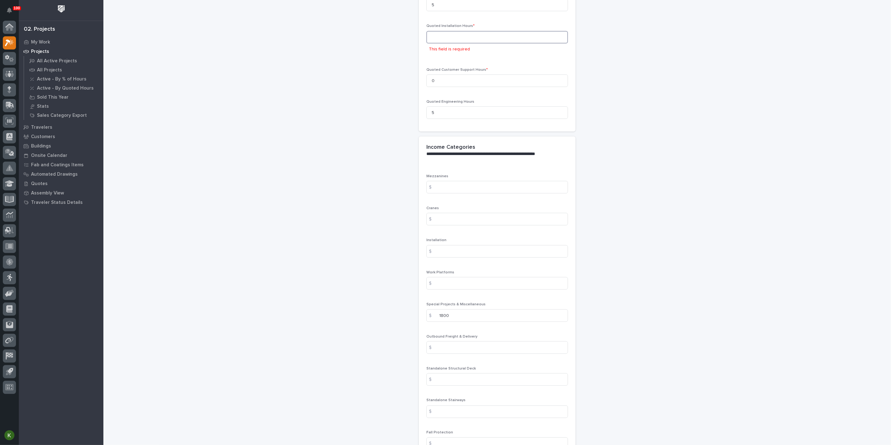
click at [456, 44] on input at bounding box center [497, 37] width 142 height 13
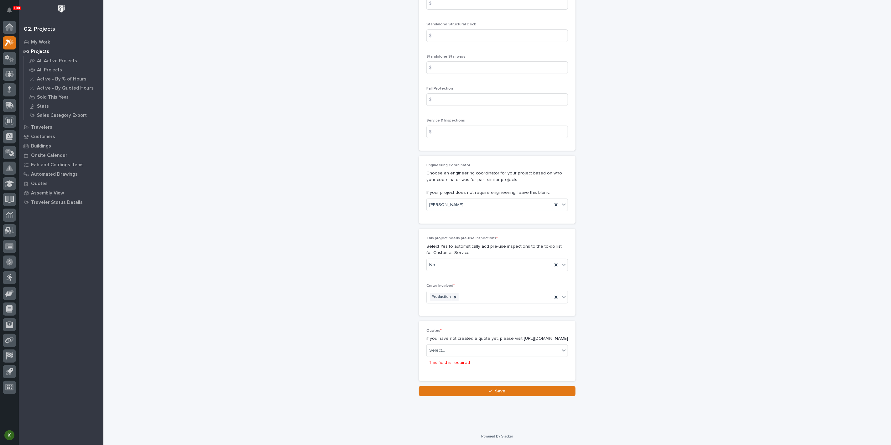
scroll to position [1274, 0]
type input "0"
click at [450, 387] on button "Save" at bounding box center [497, 391] width 157 height 10
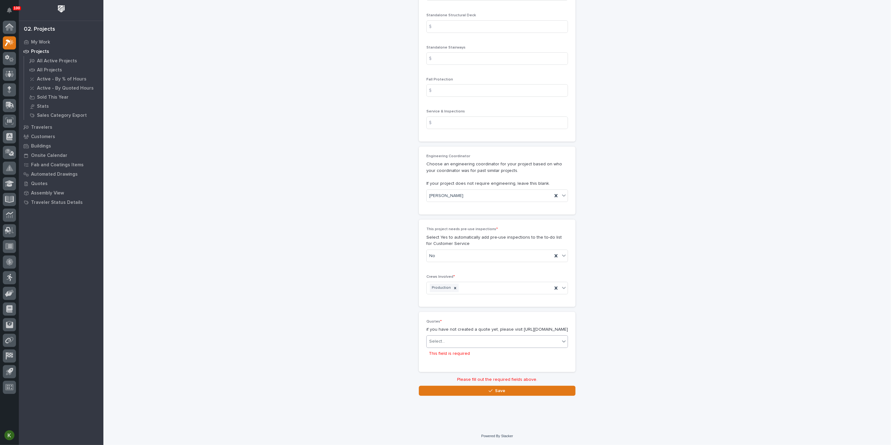
drag, startPoint x: 531, startPoint y: 345, endPoint x: 528, endPoint y: 341, distance: 4.7
click at [531, 345] on div "Select..." at bounding box center [493, 341] width 133 height 10
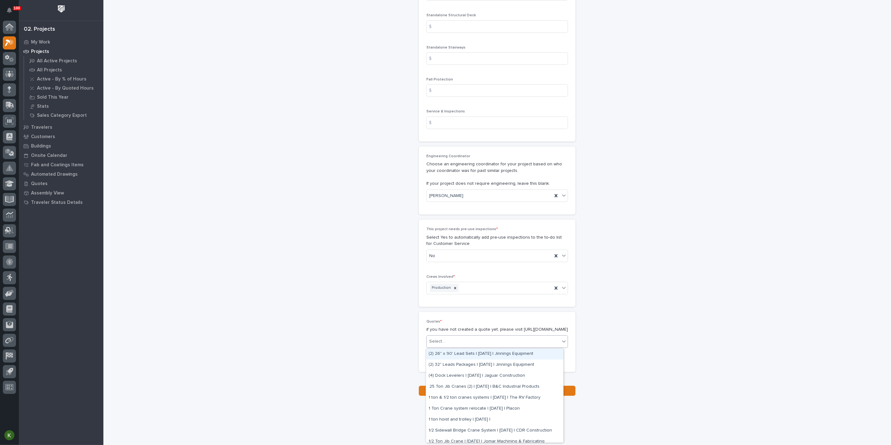
click at [480, 342] on div "Select..." at bounding box center [493, 341] width 133 height 10
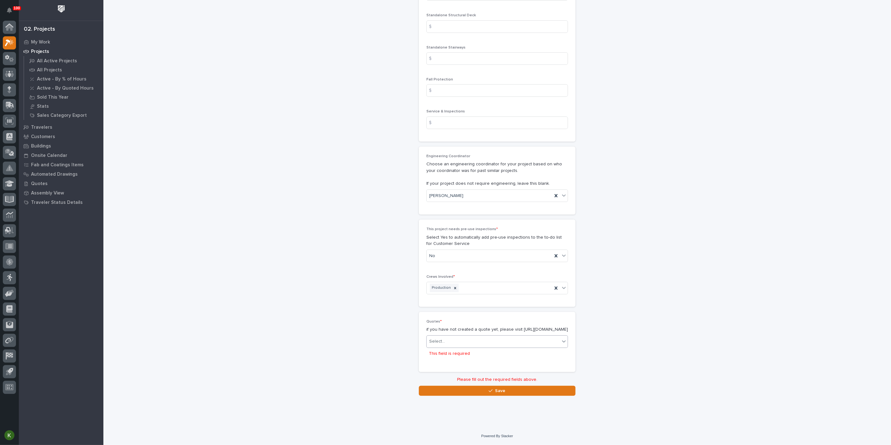
scroll to position [1285, 0]
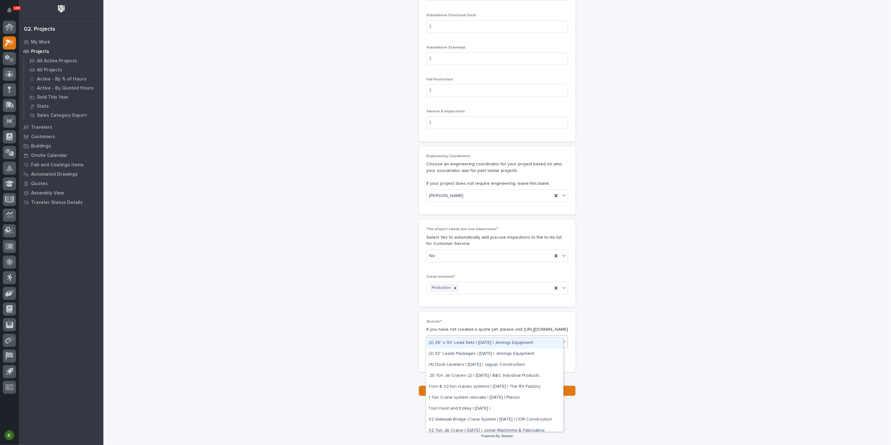
click at [561, 338] on icon at bounding box center [564, 341] width 6 height 6
type input "*******"
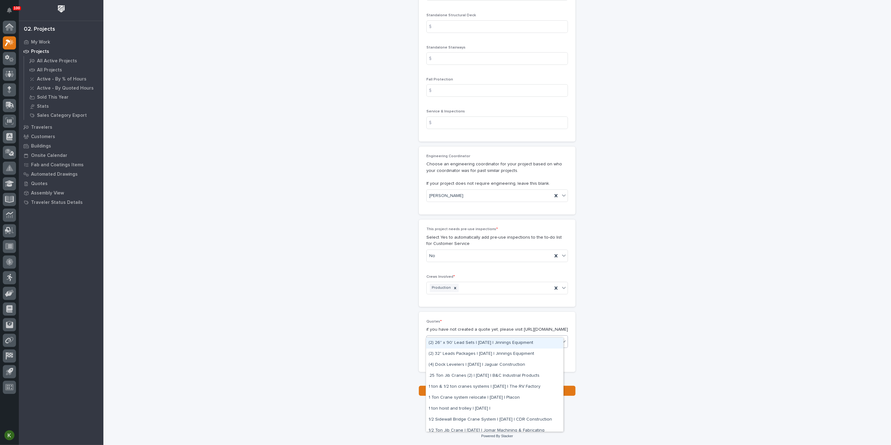
click at [457, 336] on div "Select..." at bounding box center [493, 341] width 133 height 10
type input "*********"
click at [478, 342] on div "Chassis Clamp for 5th Wheel Frame | [DATE] | [PERSON_NAME]" at bounding box center [494, 343] width 137 height 11
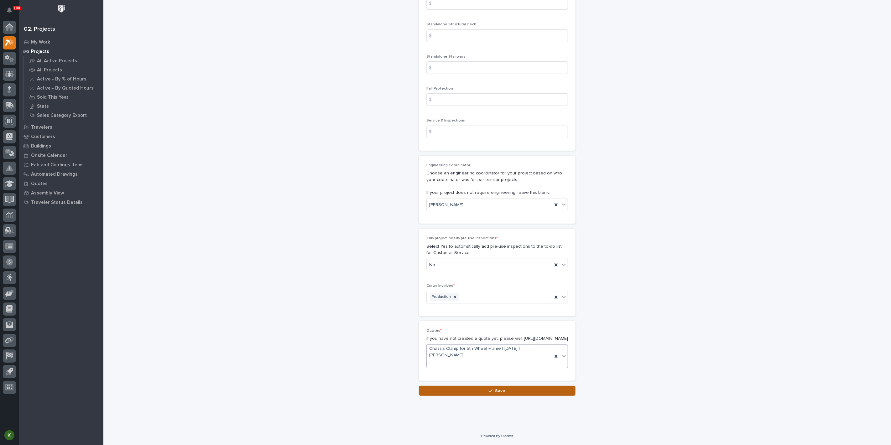
scroll to position [1276, 0]
click at [476, 392] on button "Save" at bounding box center [497, 391] width 157 height 10
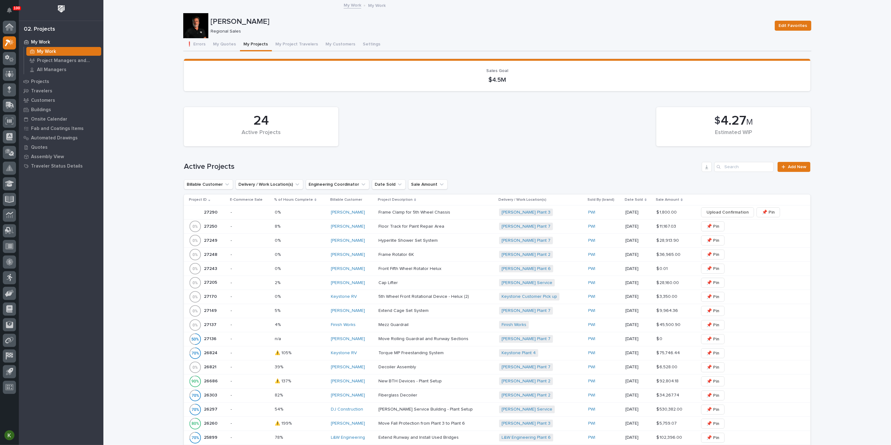
click at [313, 215] on p at bounding box center [300, 212] width 51 height 5
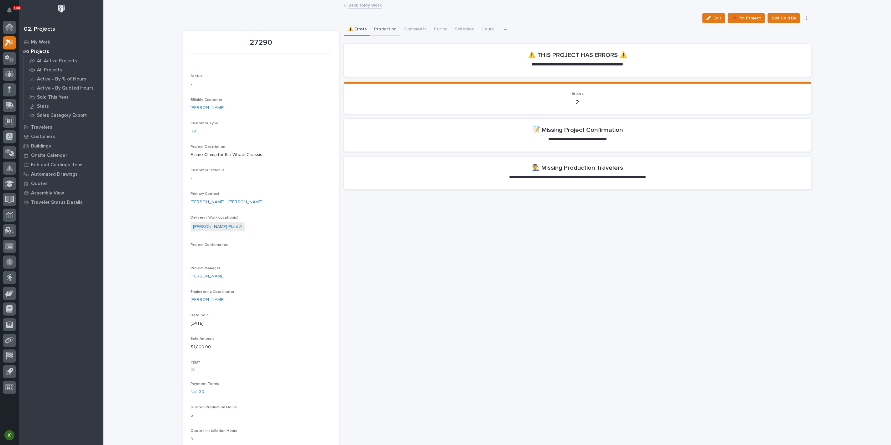
click at [391, 35] on button "Production" at bounding box center [385, 29] width 30 height 13
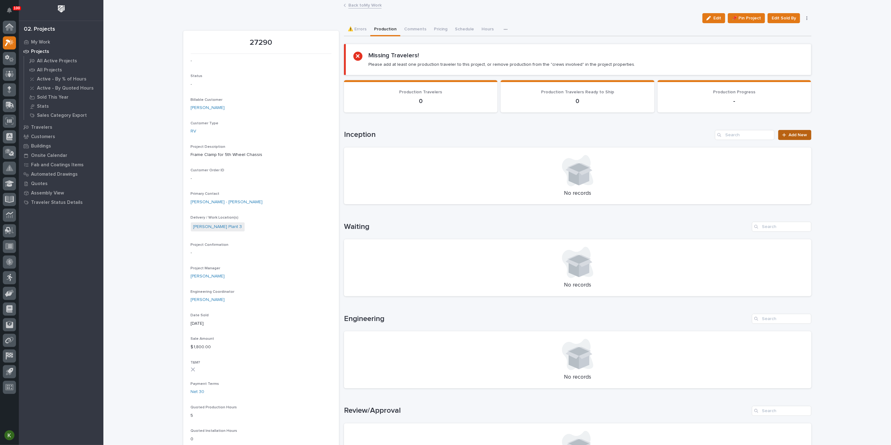
click at [790, 137] on span "Add New" at bounding box center [798, 135] width 18 height 4
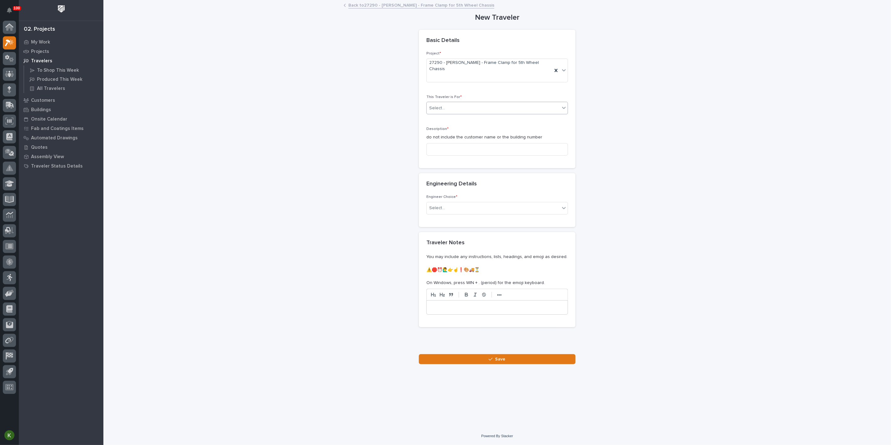
click at [468, 113] on div "Select..." at bounding box center [493, 108] width 133 height 10
click at [451, 147] on span "Production" at bounding box center [441, 144] width 24 height 7
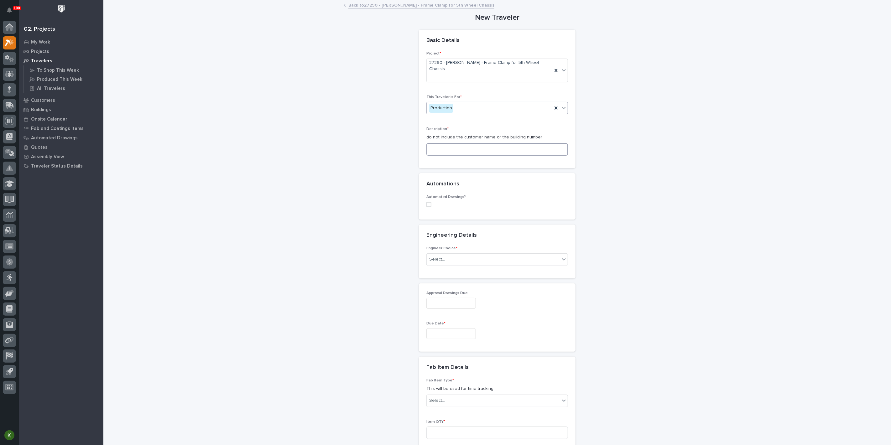
click at [446, 156] on input at bounding box center [497, 149] width 142 height 13
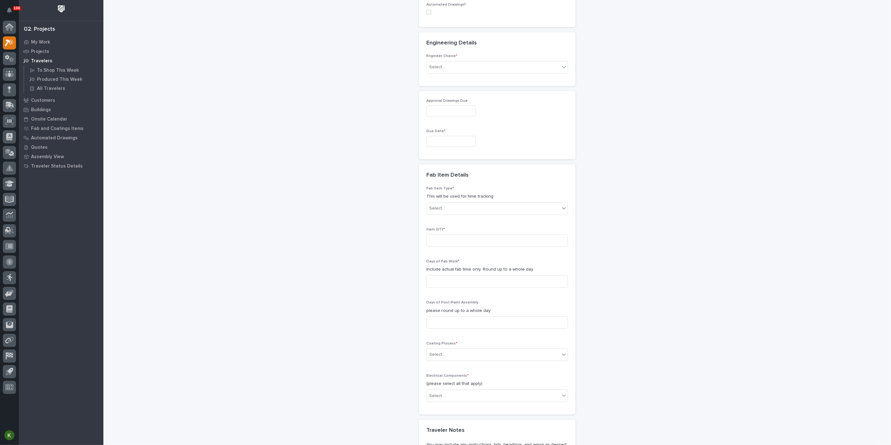
scroll to position [278, 0]
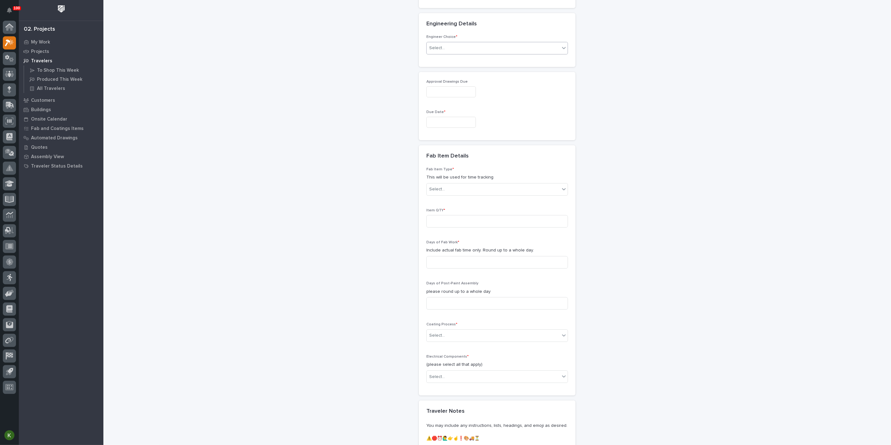
type input "Frame Clamp for 5th Wheel Chassis"
click at [472, 53] on div "Select..." at bounding box center [493, 48] width 133 height 10
click at [468, 166] on div "I know who will draw this" at bounding box center [494, 166] width 137 height 11
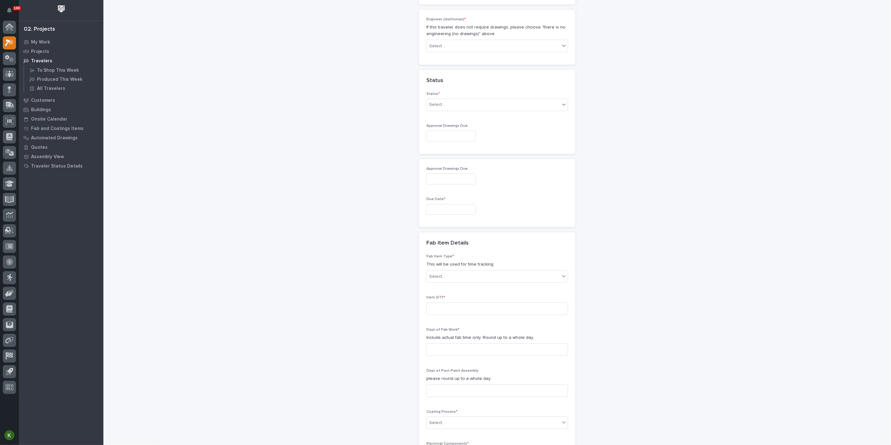
scroll to position [393, 0]
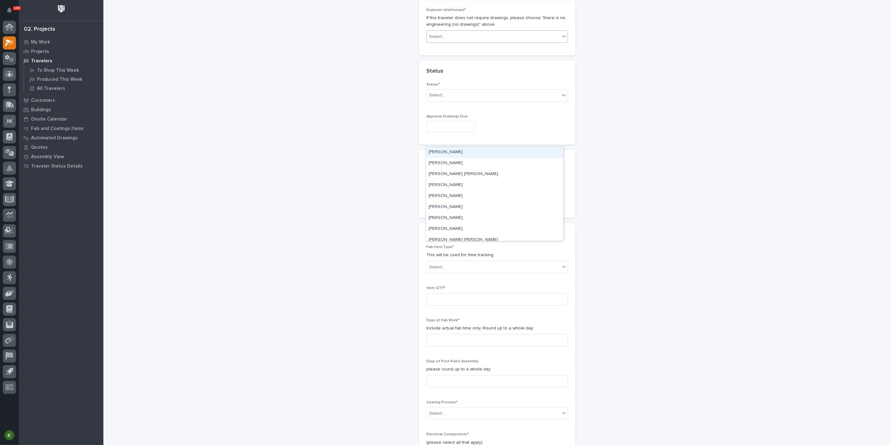
click at [472, 42] on div "Select..." at bounding box center [493, 37] width 133 height 10
click at [464, 236] on div "[PERSON_NAME]" at bounding box center [494, 238] width 137 height 11
click at [459, 100] on div "Select..." at bounding box center [493, 95] width 133 height 10
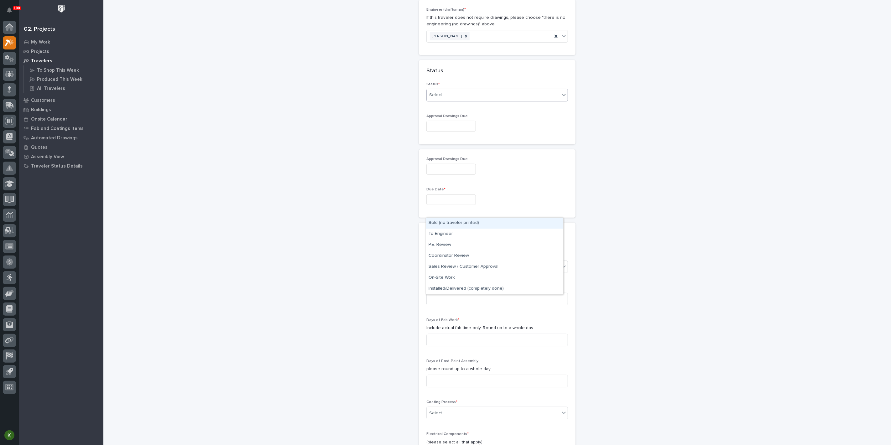
click at [456, 225] on div "Sold (no traveler printed)" at bounding box center [494, 223] width 137 height 11
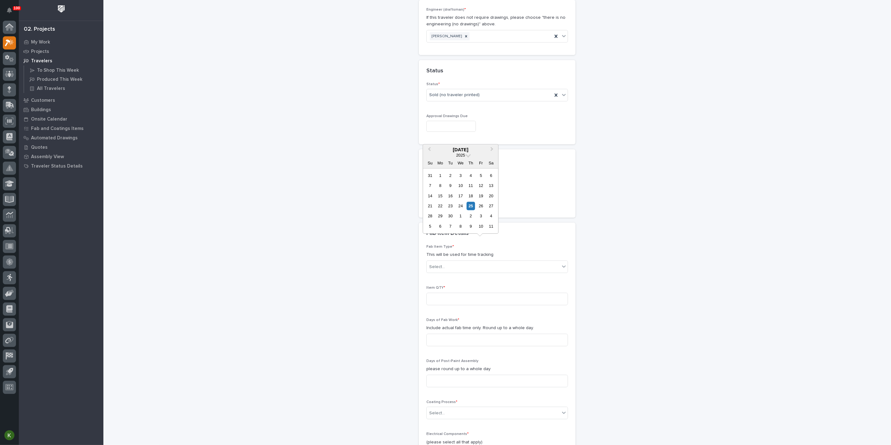
click at [449, 132] on input "text" at bounding box center [451, 126] width 50 height 11
click at [467, 227] on div "9" at bounding box center [471, 226] width 8 height 8
type input "**********"
click at [438, 206] on input "text" at bounding box center [451, 200] width 50 height 11
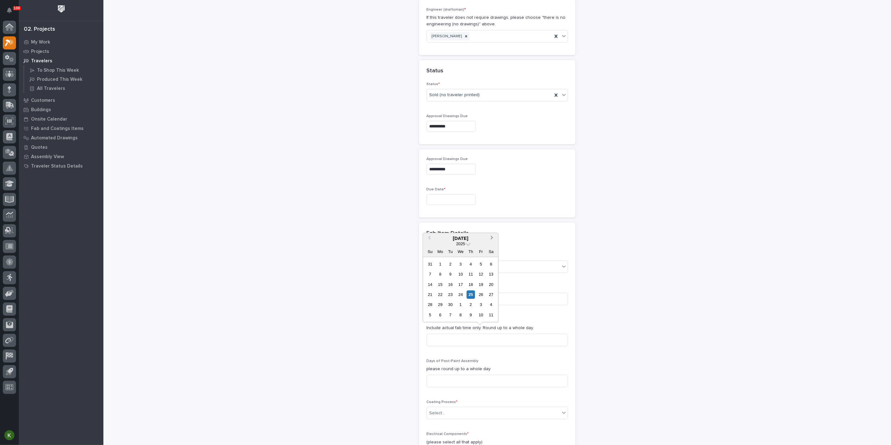
click at [492, 234] on span "Next Month" at bounding box center [492, 238] width 0 height 8
click at [477, 290] on div "24" at bounding box center [481, 294] width 8 height 8
type input "**********"
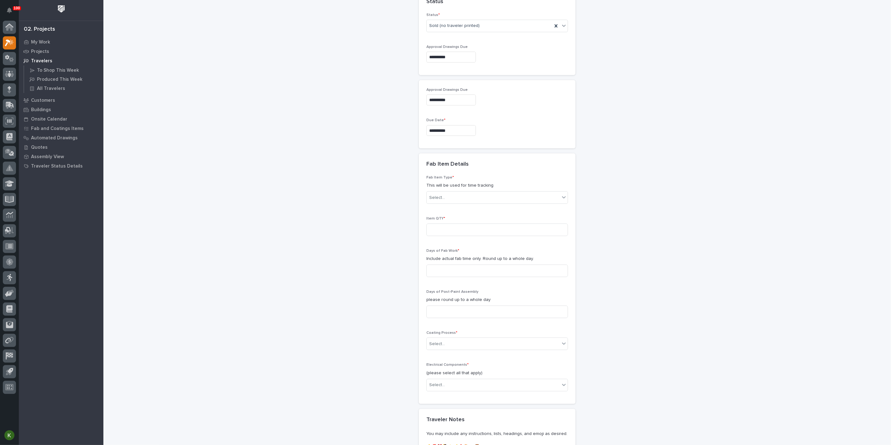
scroll to position [463, 0]
click at [467, 203] on div "Select..." at bounding box center [493, 197] width 133 height 10
click at [466, 403] on div "Frame Rotator" at bounding box center [494, 405] width 137 height 11
click at [457, 236] on input at bounding box center [497, 229] width 142 height 13
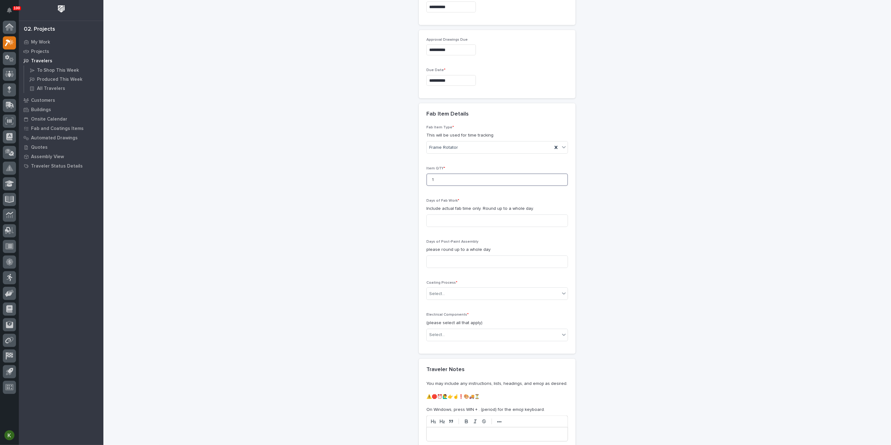
scroll to position [533, 0]
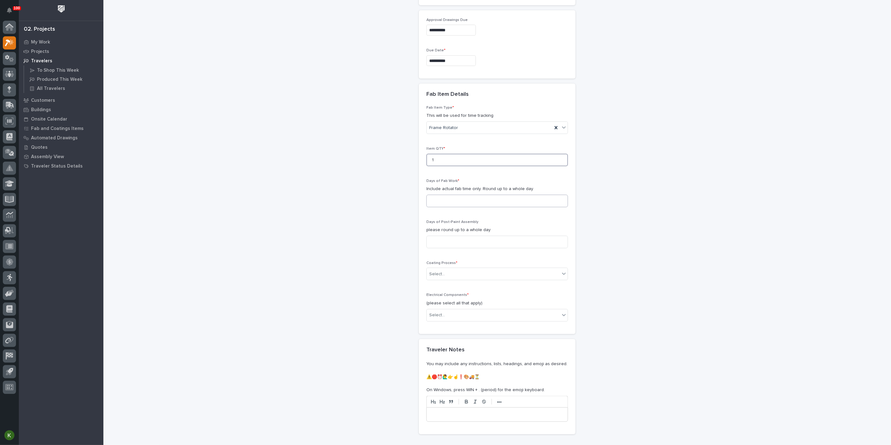
type input "1"
click at [458, 207] on input at bounding box center [497, 201] width 142 height 13
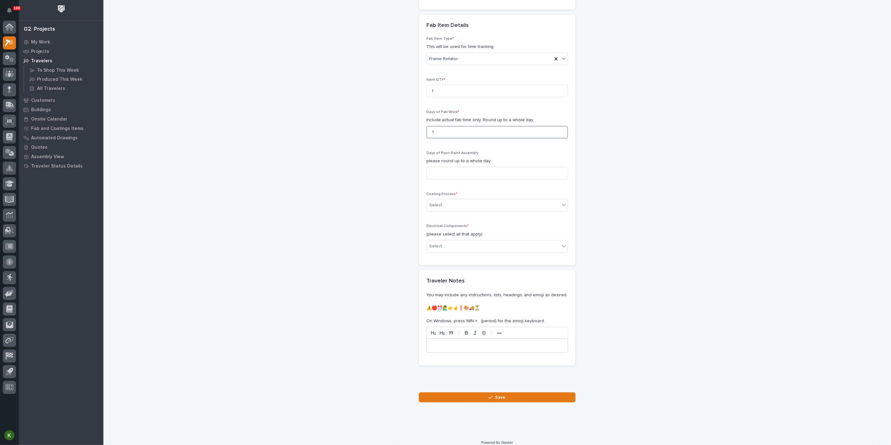
scroll to position [602, 0]
type input "1"
click at [450, 179] on input at bounding box center [497, 172] width 142 height 13
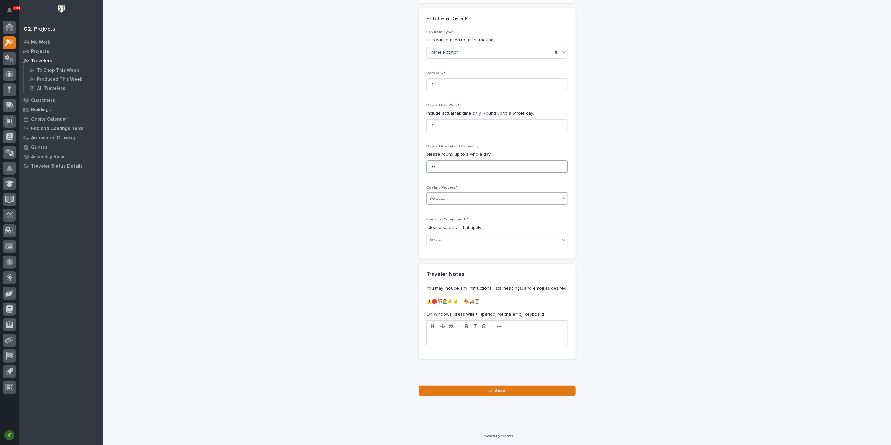
type input "0"
click at [452, 204] on div "Select..." at bounding box center [493, 199] width 133 height 10
click at [453, 375] on div "In-House Paint/Powder" at bounding box center [494, 376] width 137 height 11
click at [458, 245] on div "Select..." at bounding box center [493, 240] width 133 height 10
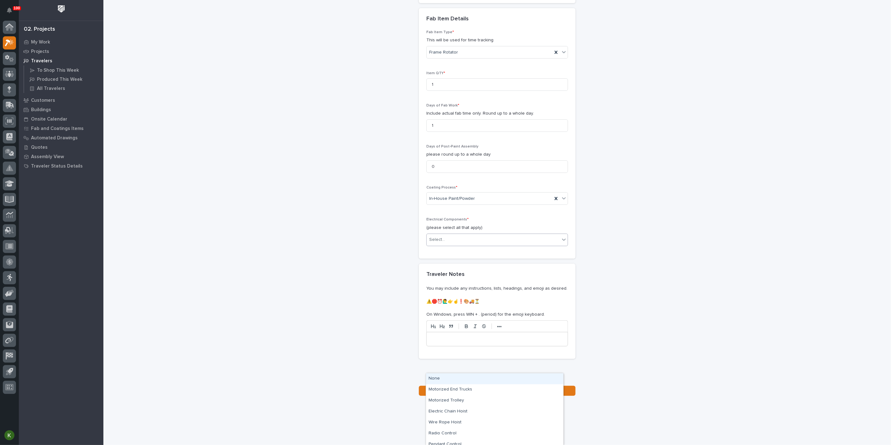
click at [454, 380] on div "None" at bounding box center [494, 378] width 137 height 11
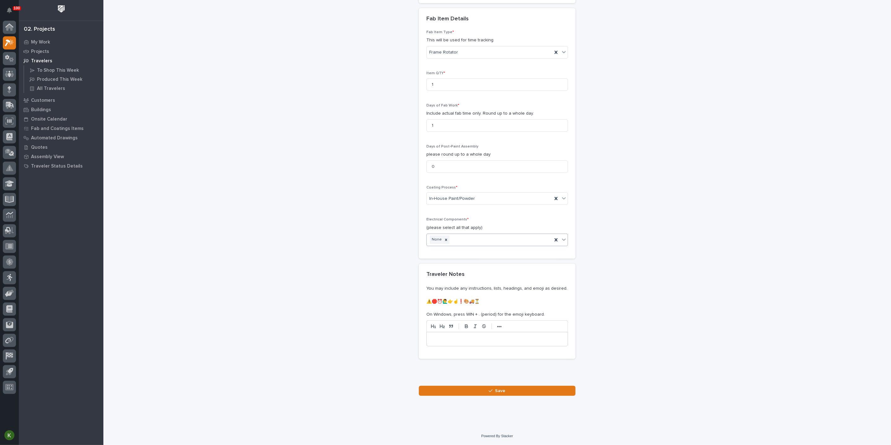
scroll to position [841, 0]
click at [484, 392] on button "Save" at bounding box center [497, 391] width 157 height 10
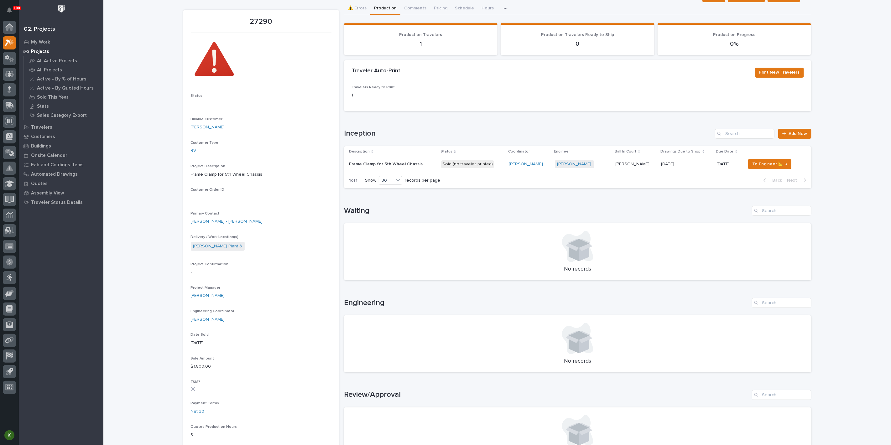
scroll to position [35, 0]
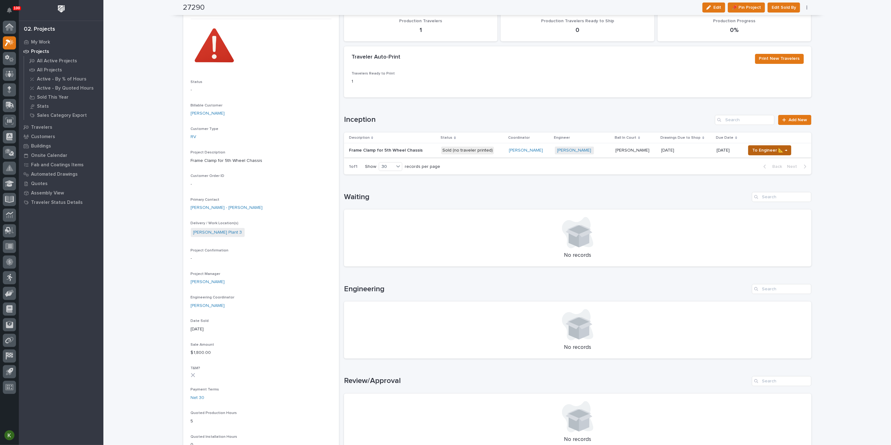
click at [764, 154] on span "To Engineer 📐 →" at bounding box center [769, 151] width 35 height 8
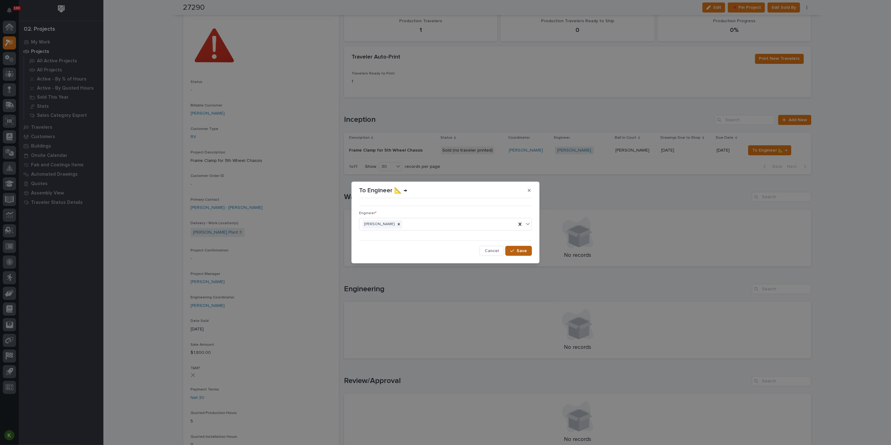
click at [517, 254] on span "Save" at bounding box center [522, 251] width 10 height 6
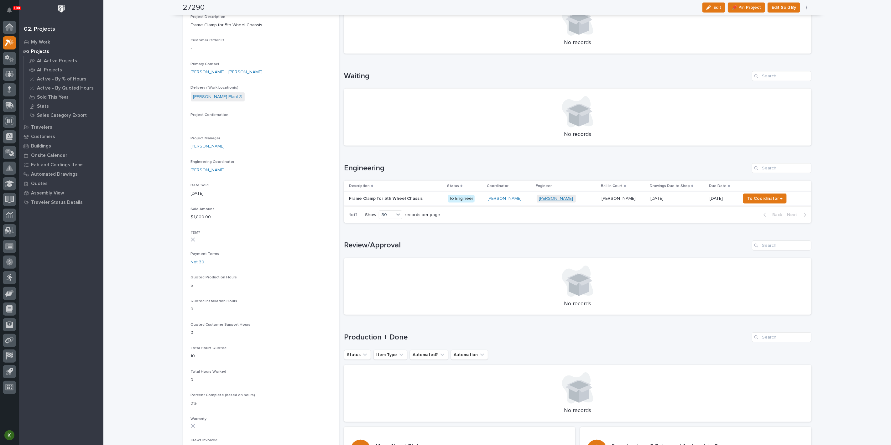
scroll to position [174, 0]
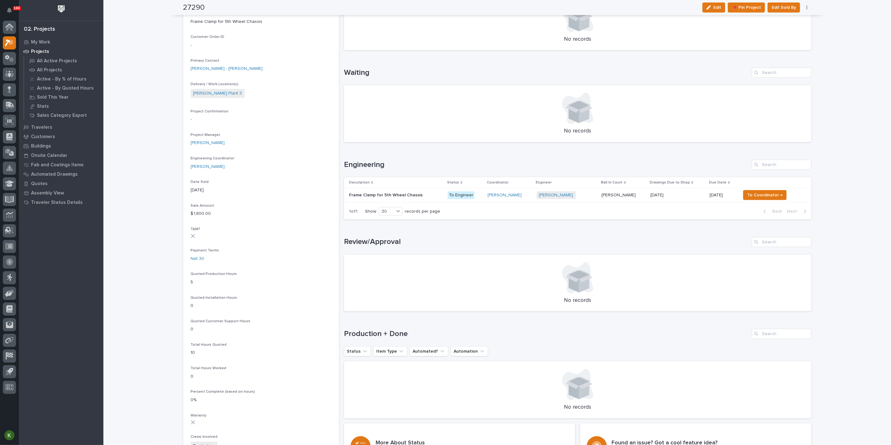
click at [534, 202] on td "[PERSON_NAME]" at bounding box center [509, 195] width 49 height 14
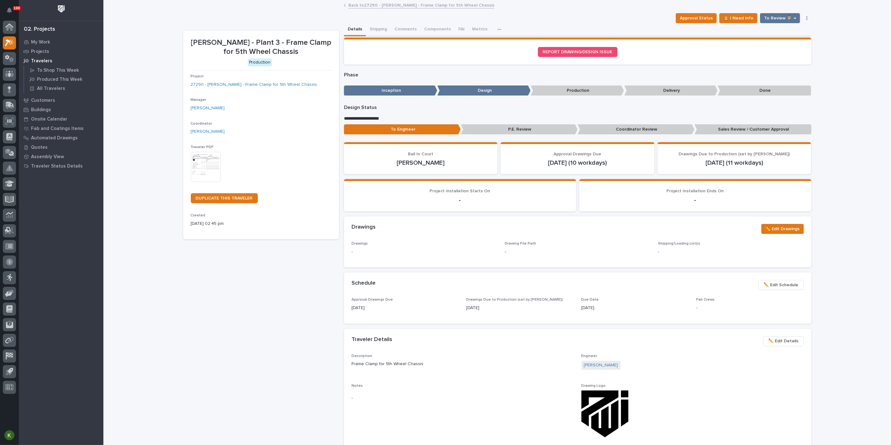
click at [207, 182] on img at bounding box center [206, 167] width 30 height 30
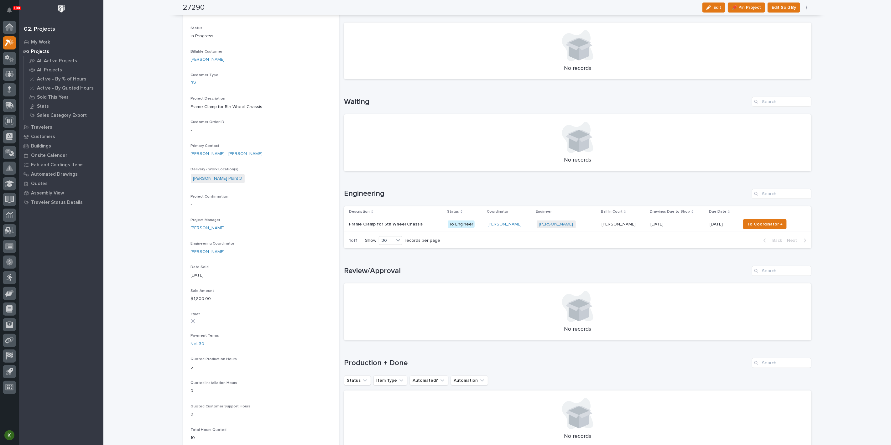
scroll to position [104, 0]
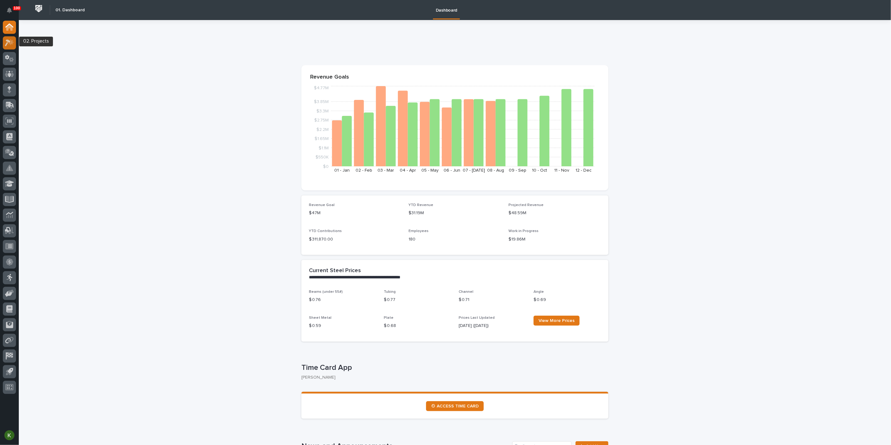
click at [7, 44] on icon at bounding box center [8, 42] width 6 height 7
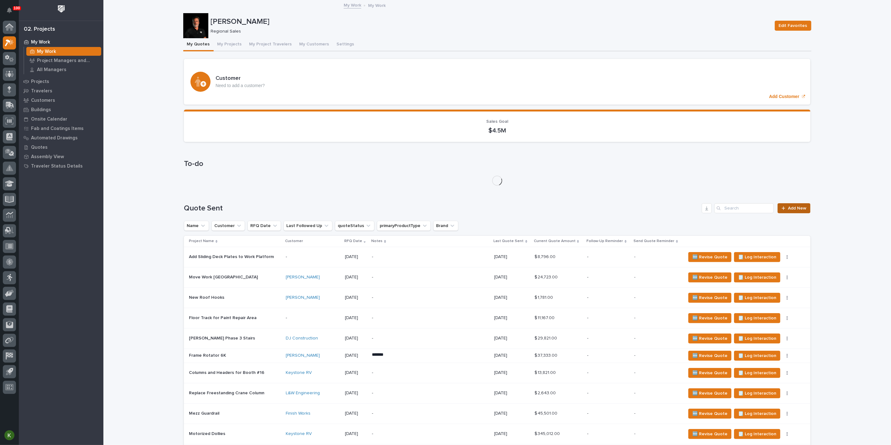
click at [788, 211] on span "Add New" at bounding box center [797, 208] width 18 height 4
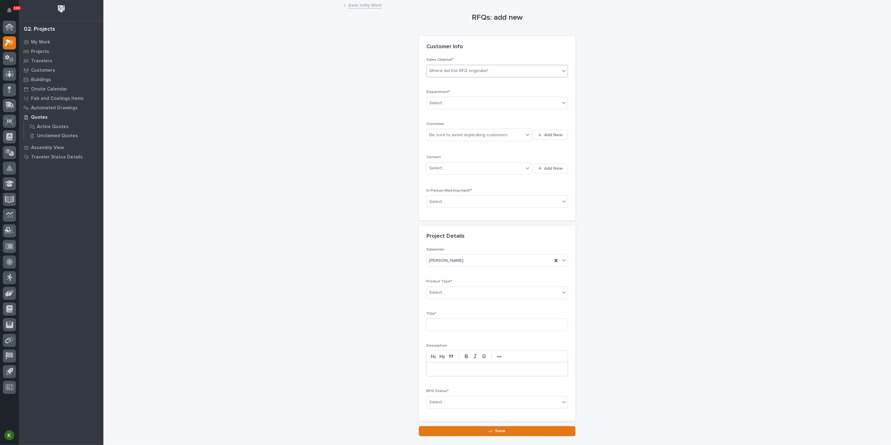
click at [460, 74] on div "Where did the RFQ originate?" at bounding box center [458, 71] width 59 height 7
click at [457, 108] on div "PWI" at bounding box center [494, 109] width 137 height 11
click at [460, 108] on div "Select..." at bounding box center [493, 103] width 133 height 10
click at [456, 146] on span "Regional Sales" at bounding box center [445, 146] width 33 height 7
click at [451, 138] on div "Be sure to avoid duplicating customers" at bounding box center [468, 135] width 78 height 7
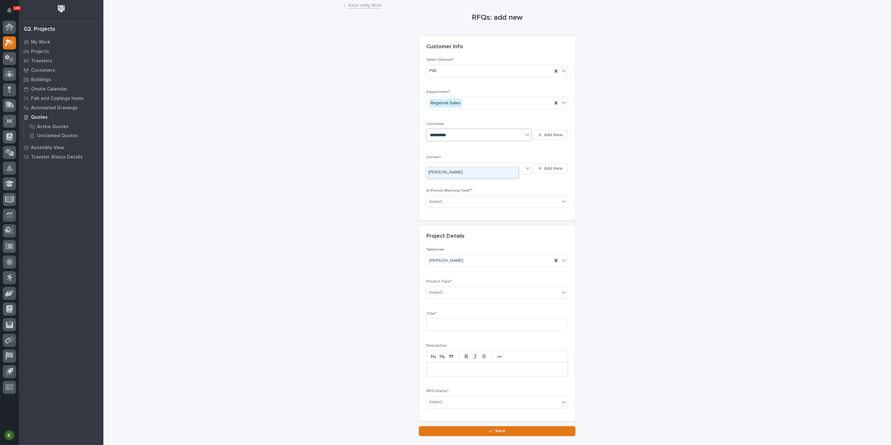
type input "**********"
click at [451, 171] on div "[PERSON_NAME]" at bounding box center [472, 172] width 92 height 11
click at [449, 174] on div "Select..." at bounding box center [475, 168] width 97 height 10
type input "*****"
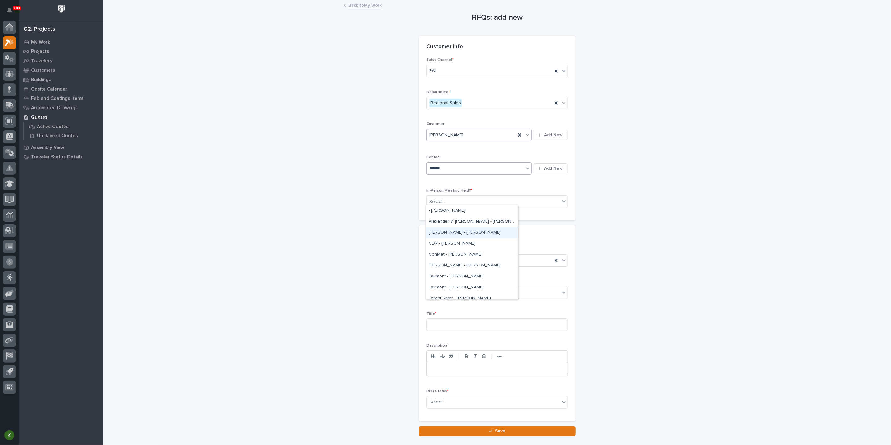
click at [461, 236] on div "[PERSON_NAME] - [PERSON_NAME]" at bounding box center [472, 232] width 92 height 11
click at [465, 207] on div "Select..." at bounding box center [493, 202] width 133 height 10
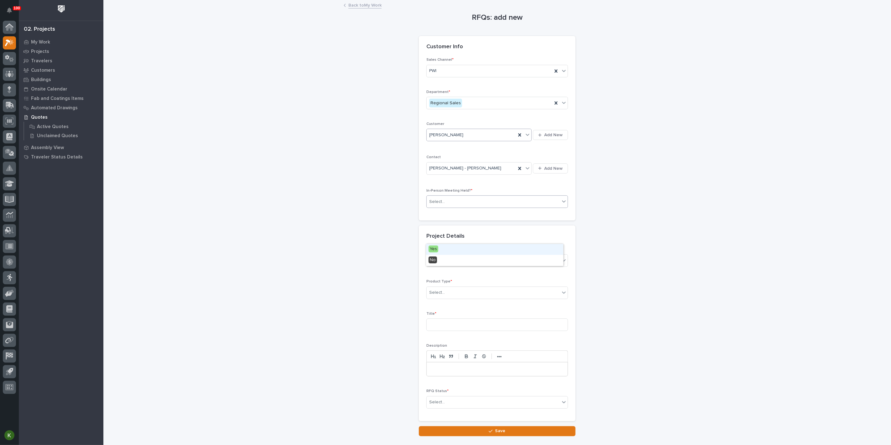
click at [474, 252] on div "Yes" at bounding box center [494, 249] width 137 height 11
click at [462, 298] on div "Select..." at bounding box center [493, 293] width 133 height 10
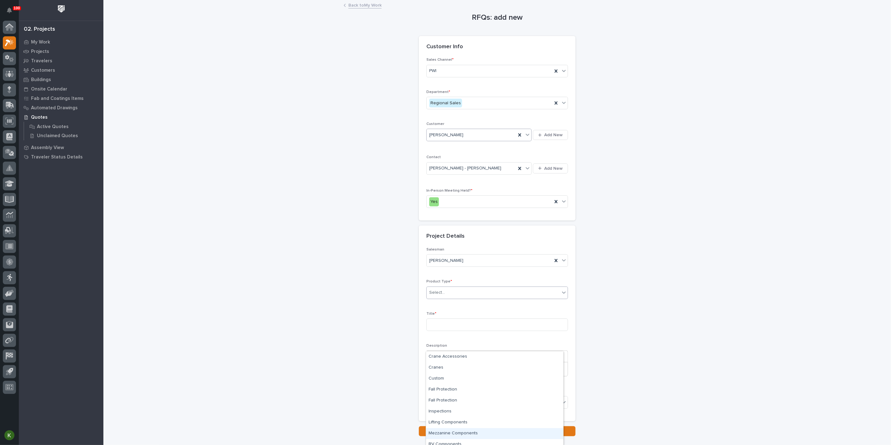
scroll to position [15, 0]
click at [476, 427] on div "RV Components" at bounding box center [494, 429] width 137 height 11
click at [470, 331] on input at bounding box center [497, 325] width 142 height 13
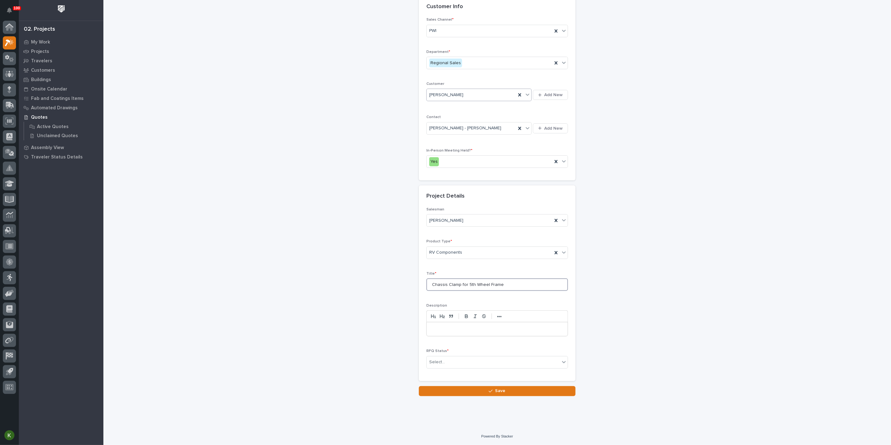
scroll to position [104, 0]
type input "Chassis Clamp for 5th Wheel Frame"
click at [469, 367] on div "Select..." at bounding box center [493, 362] width 133 height 10
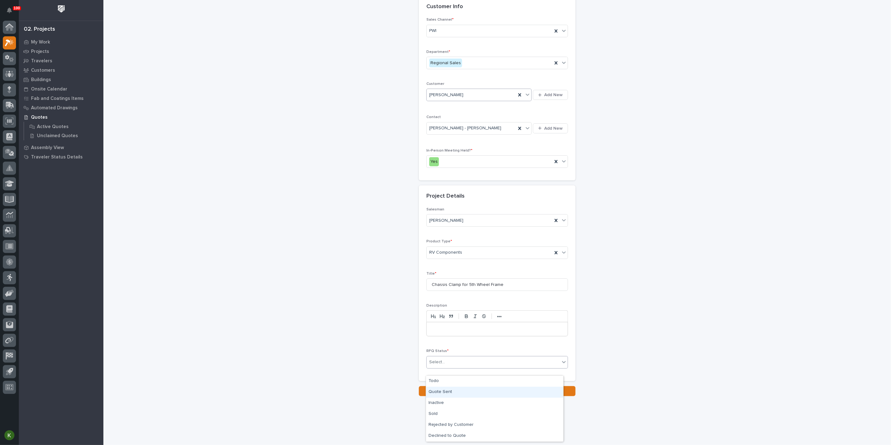
click at [465, 392] on div "Quote Sent" at bounding box center [494, 392] width 137 height 11
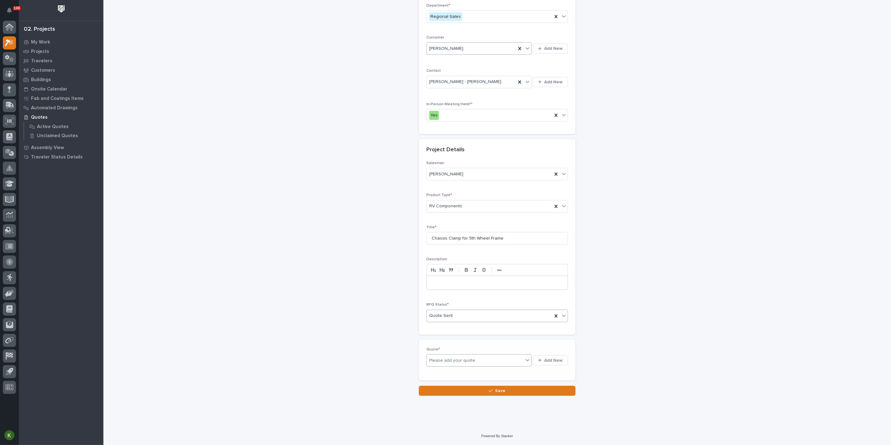
scroll to position [131, 0]
click at [544, 364] on span "Add New" at bounding box center [553, 361] width 18 height 6
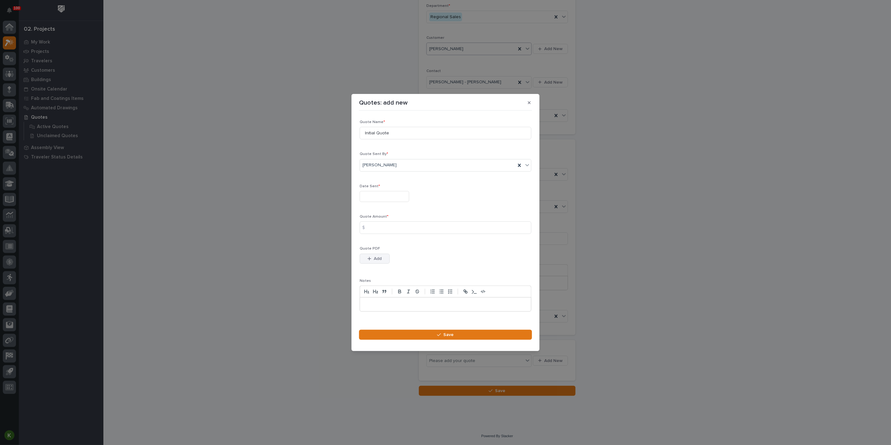
click at [379, 262] on span "Add" at bounding box center [378, 259] width 8 height 6
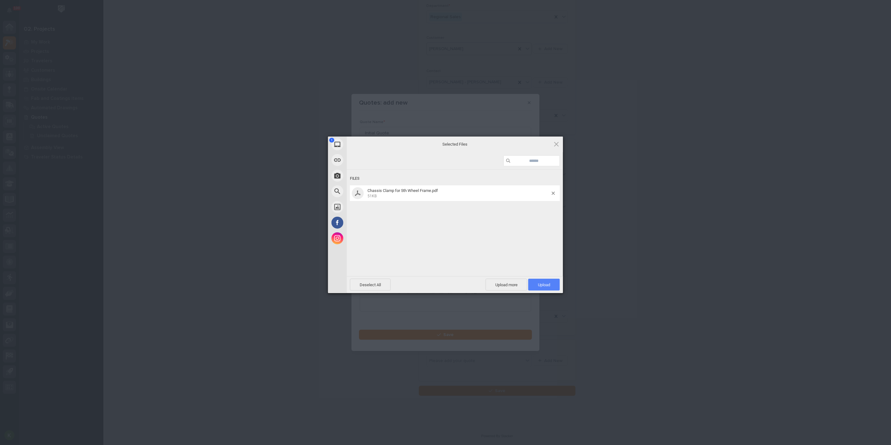
click at [550, 285] on span "Upload 1" at bounding box center [544, 285] width 12 height 5
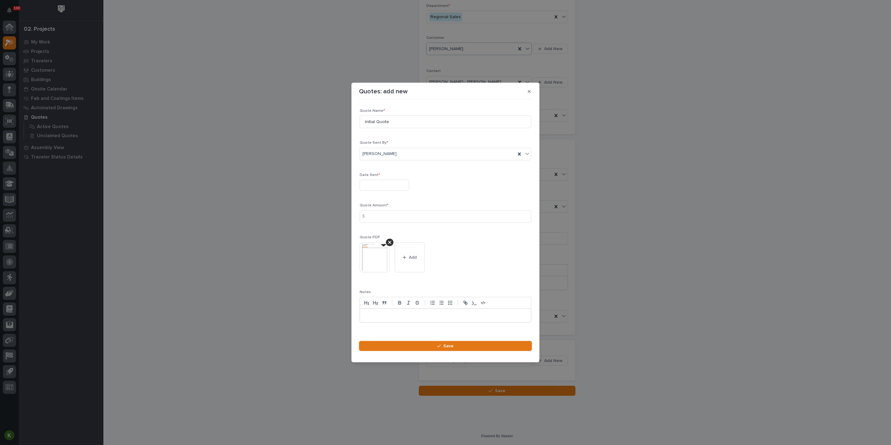
click at [375, 180] on input "text" at bounding box center [385, 185] width 50 height 11
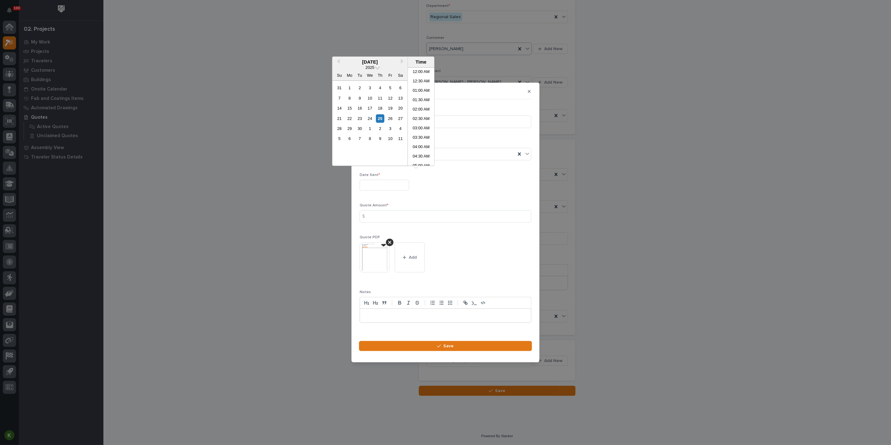
scroll to position [228, 0]
click at [376, 123] on div "25" at bounding box center [380, 118] width 8 height 8
type input "**********"
click at [381, 217] on input at bounding box center [446, 216] width 172 height 13
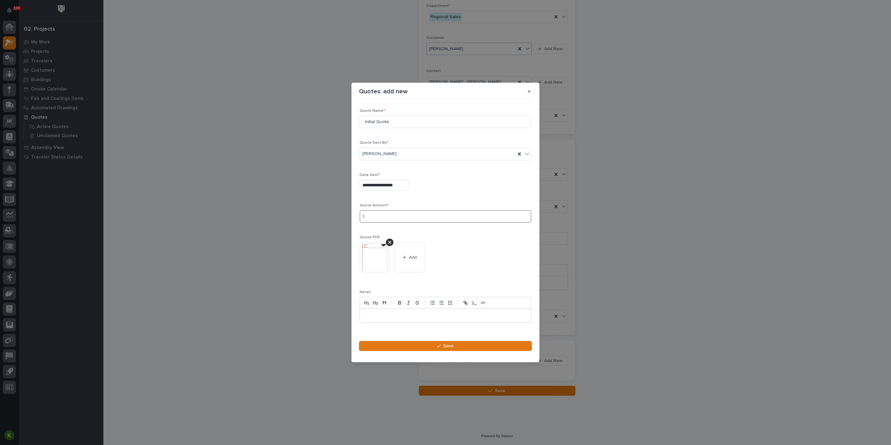
click at [404, 218] on input at bounding box center [446, 216] width 172 height 13
type input "2852"
click at [409, 351] on button "Save" at bounding box center [445, 346] width 173 height 10
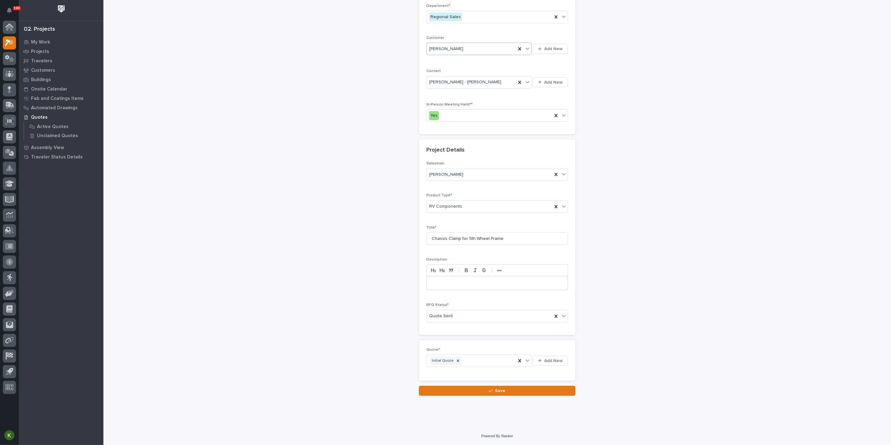
scroll to position [171, 0]
click at [464, 394] on button "Save" at bounding box center [497, 391] width 157 height 10
